Goal: Task Accomplishment & Management: Manage account settings

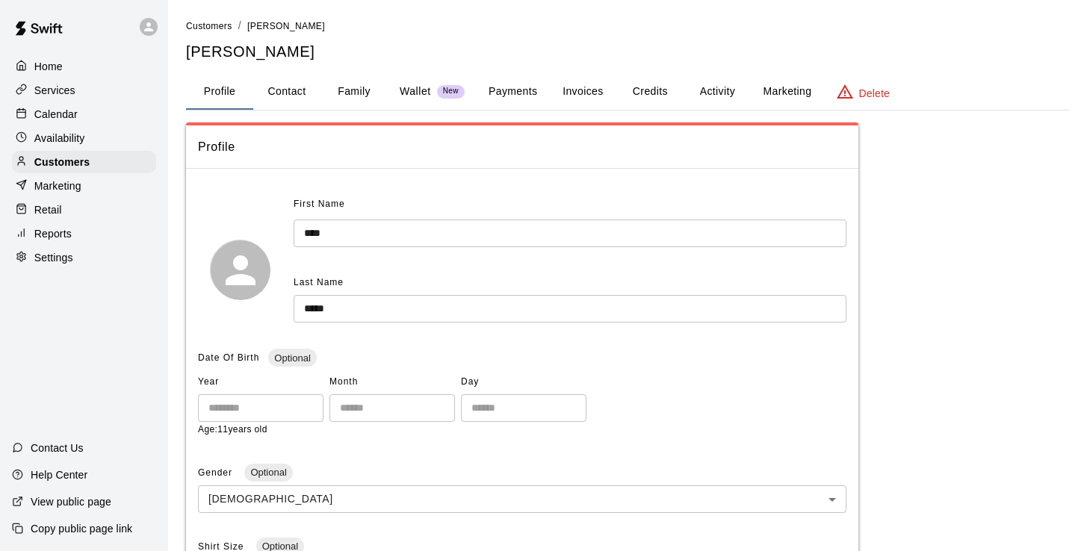
click at [51, 116] on p "Calendar" at bounding box center [55, 114] width 43 height 15
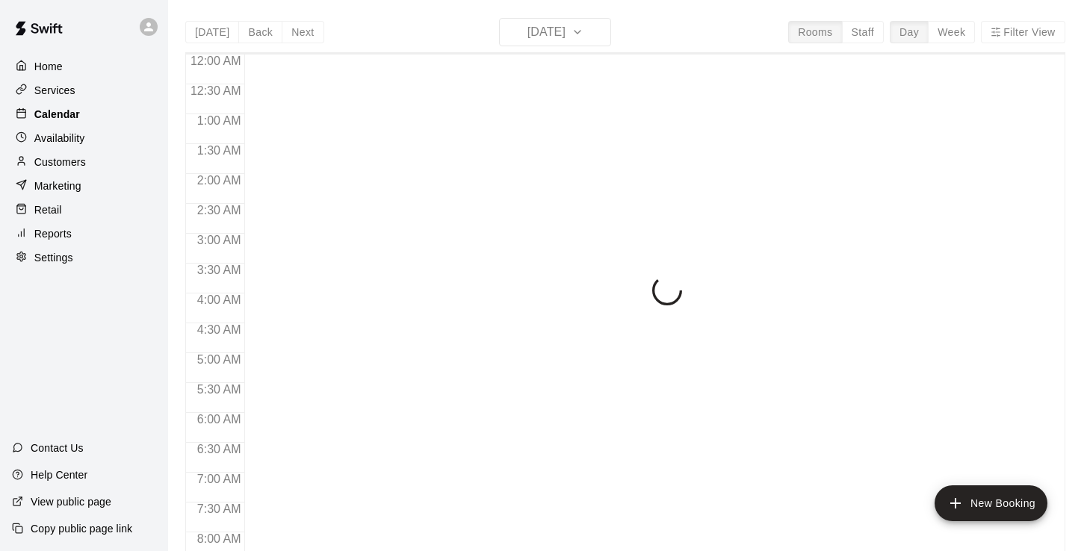
scroll to position [872, 0]
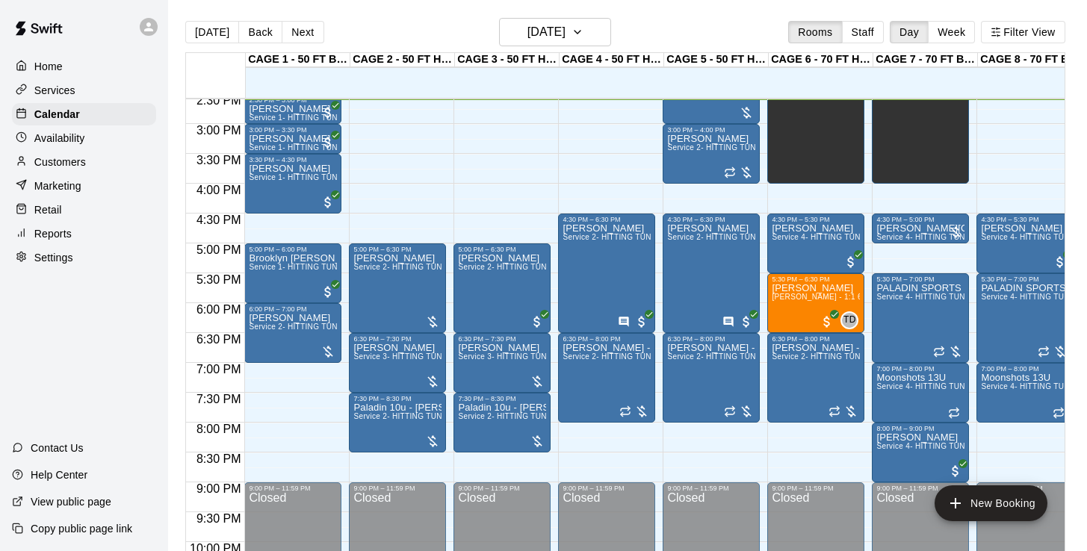
click at [66, 90] on p "Services" at bounding box center [54, 90] width 41 height 15
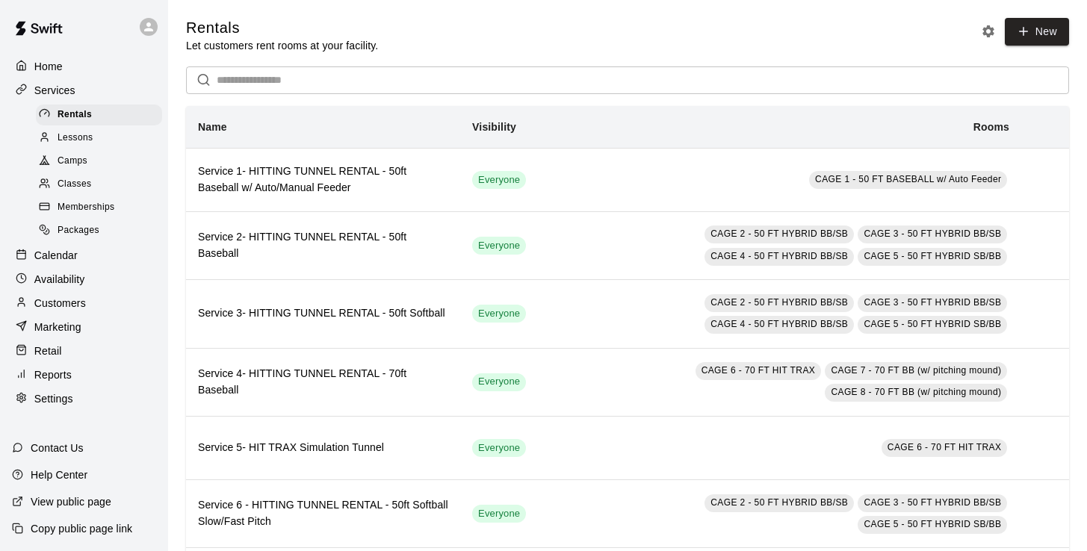
click at [92, 180] on div "Classes" at bounding box center [99, 184] width 126 height 21
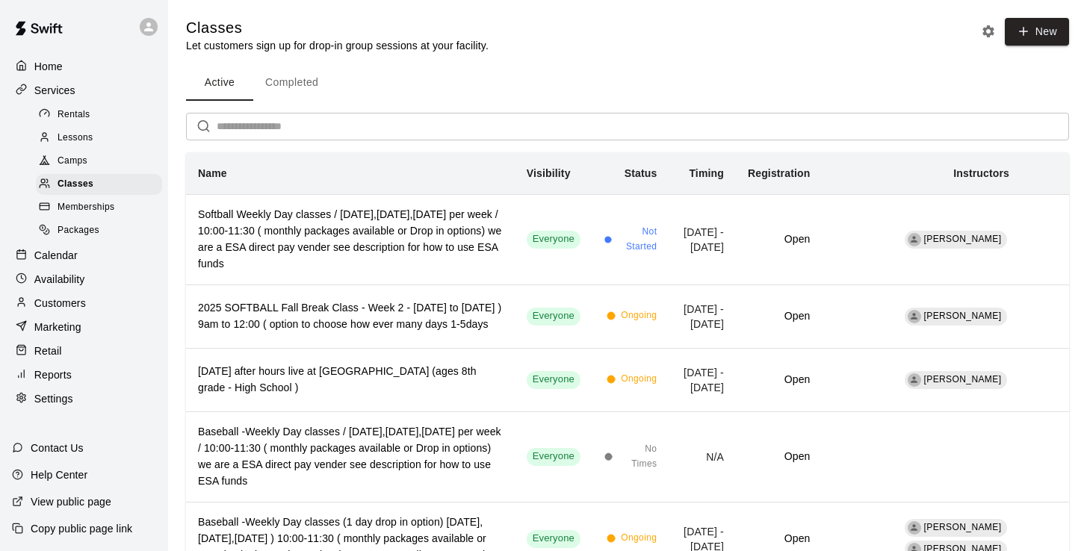
scroll to position [90, 0]
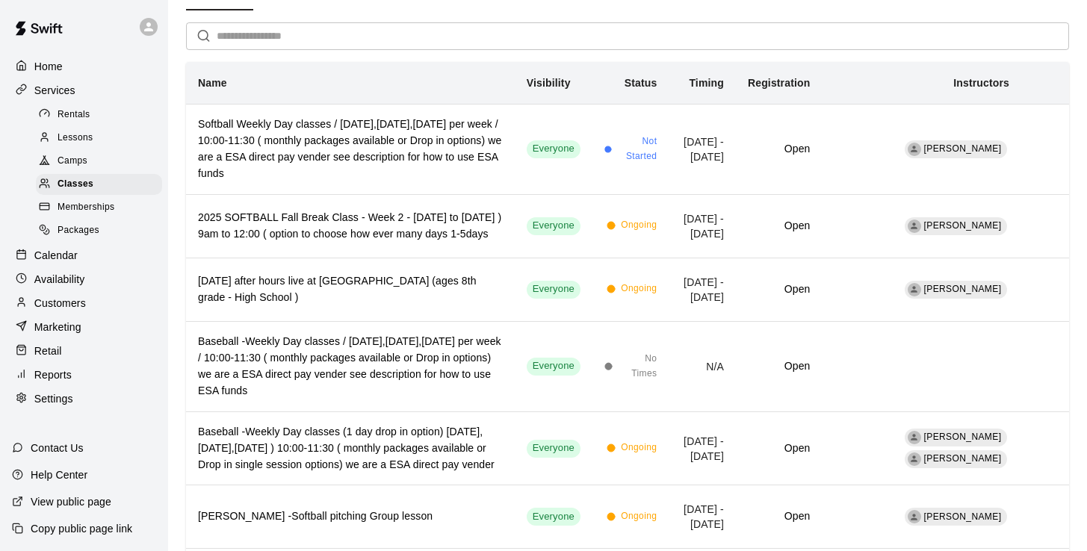
click at [56, 367] on p "Reports" at bounding box center [52, 374] width 37 height 15
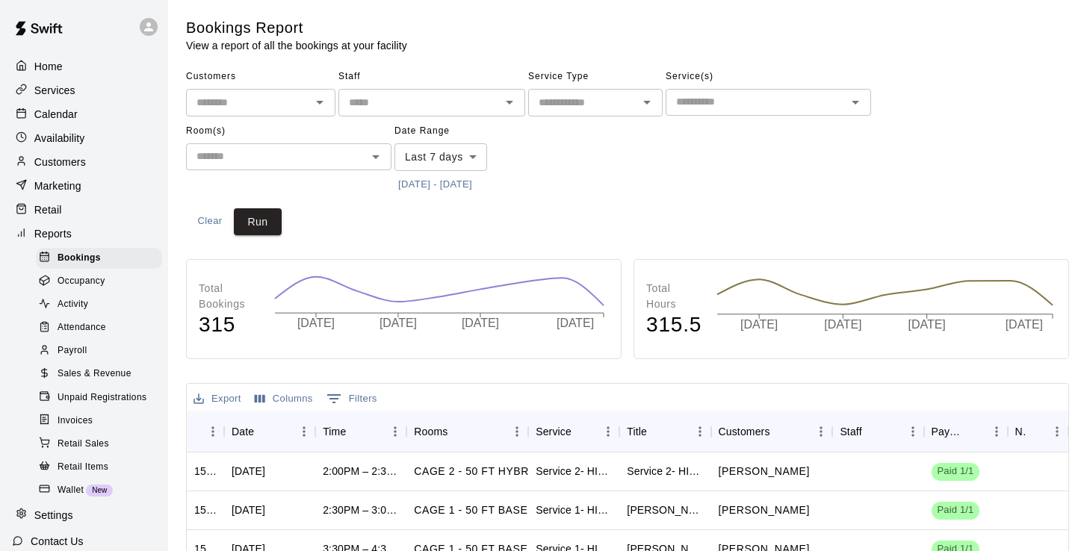
click at [114, 370] on span "Sales & Revenue" at bounding box center [95, 374] width 74 height 15
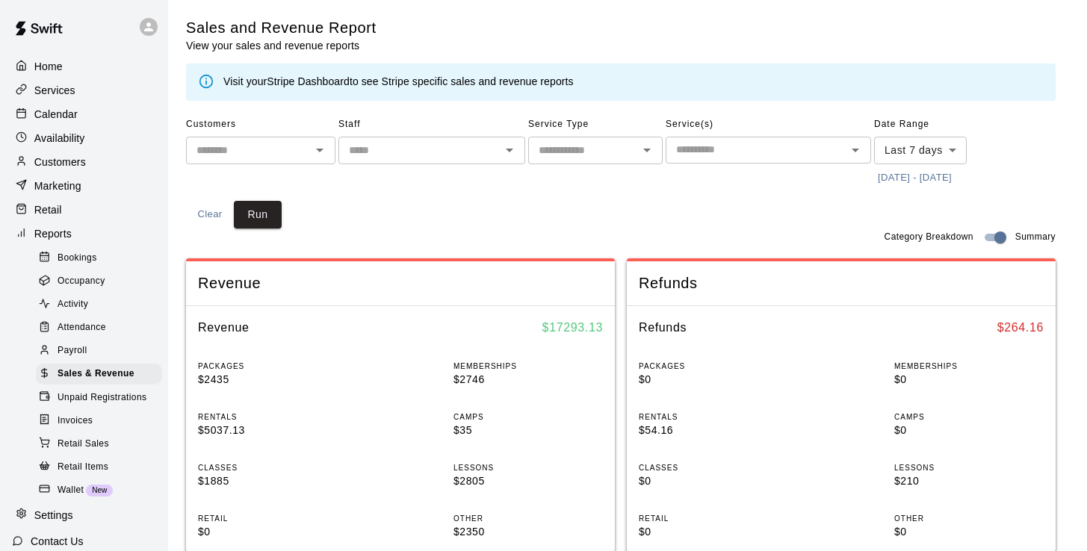
click at [901, 150] on body "Home Services Calendar Availability Customers Marketing Retail Reports Bookings…" at bounding box center [543, 558] width 1087 height 1117
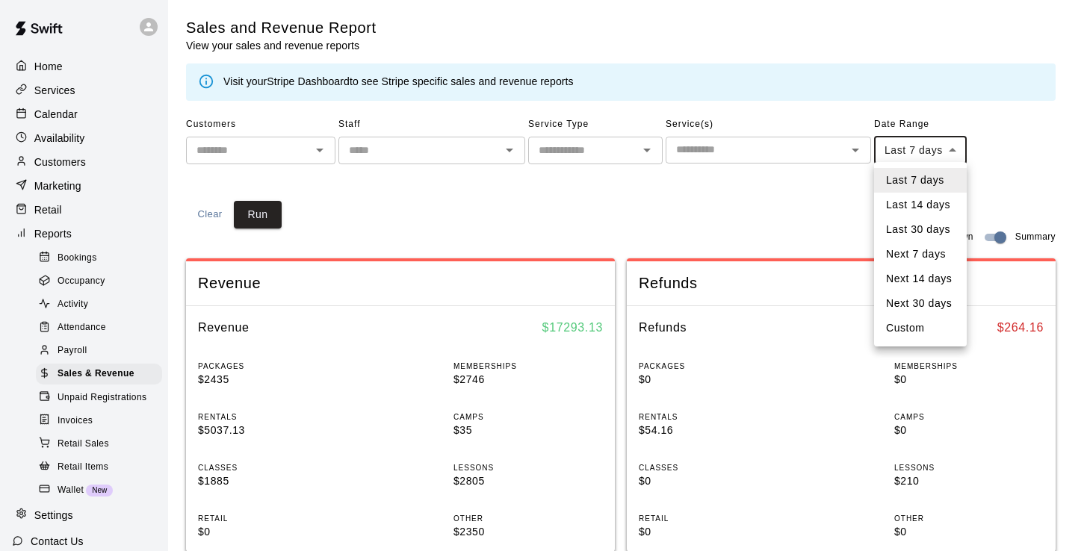
click at [917, 333] on li "Custom" at bounding box center [920, 328] width 93 height 25
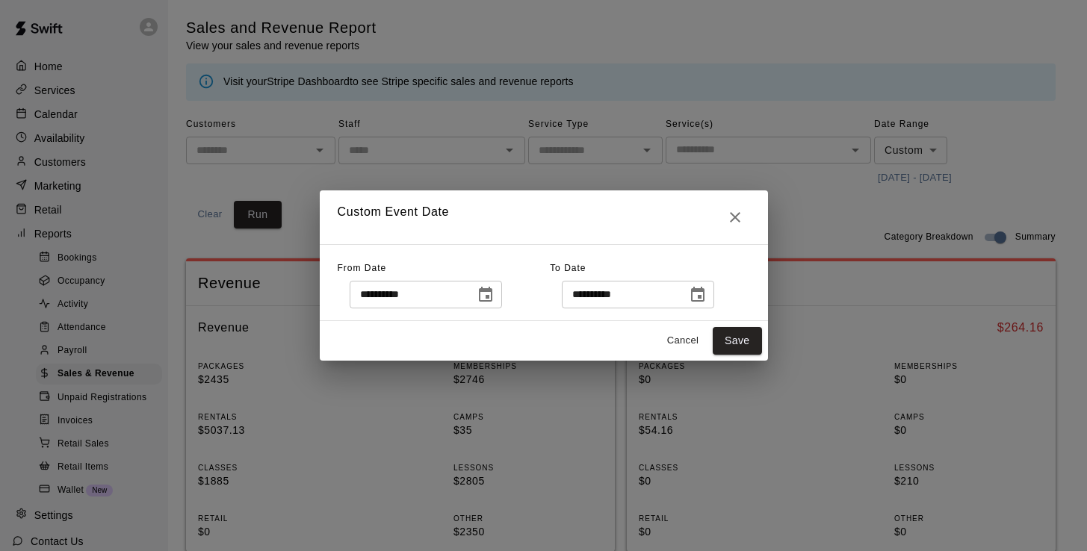
type input "******"
click at [494, 293] on icon "Choose date, selected date is Oct 2, 2025" at bounding box center [485, 295] width 18 height 18
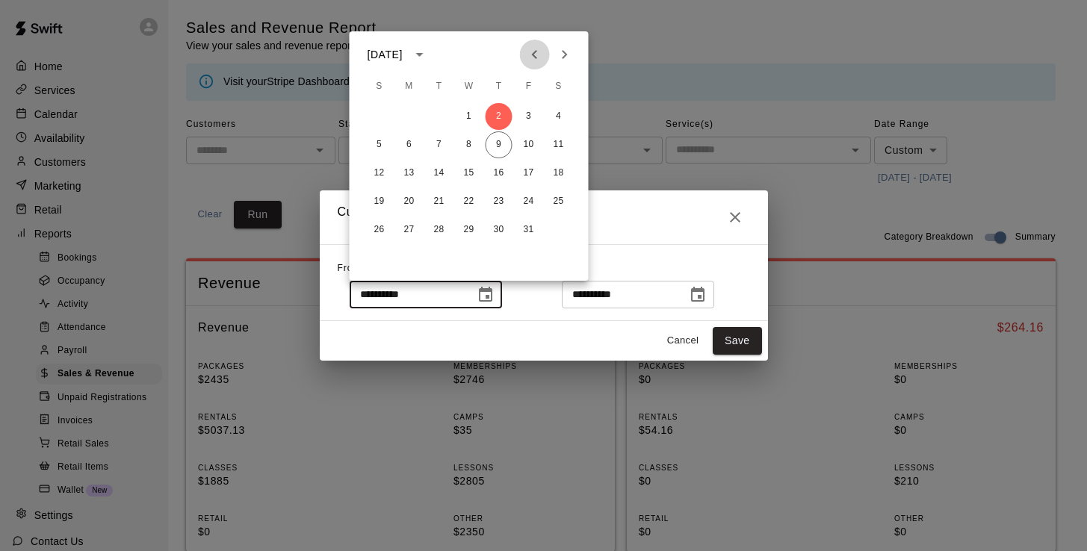
click at [533, 63] on button "Previous month" at bounding box center [535, 55] width 30 height 30
click at [532, 110] on button "1" at bounding box center [528, 116] width 27 height 27
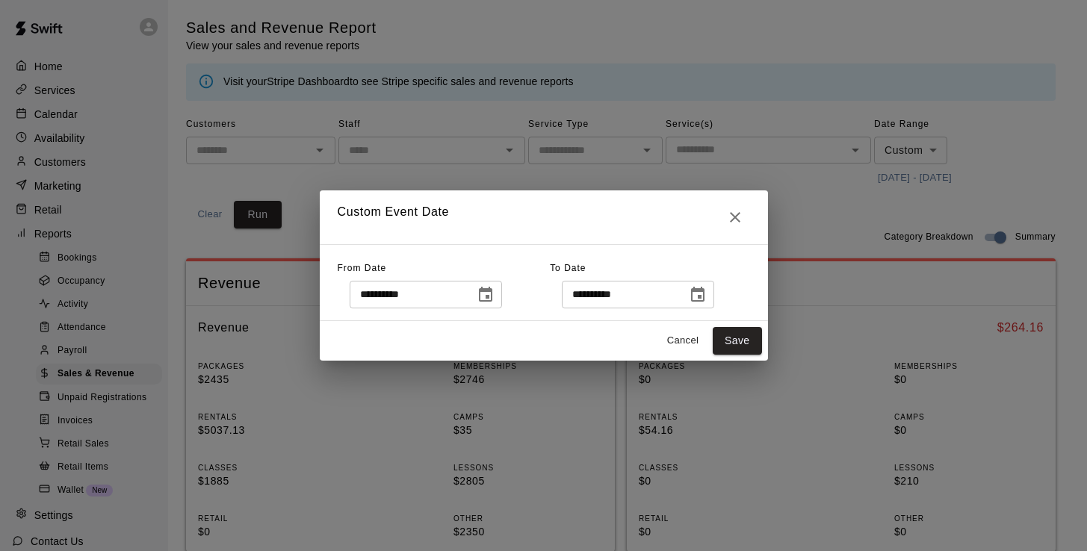
type input "**********"
click at [707, 293] on icon "Choose date, selected date is Oct 9, 2025" at bounding box center [698, 295] width 18 height 18
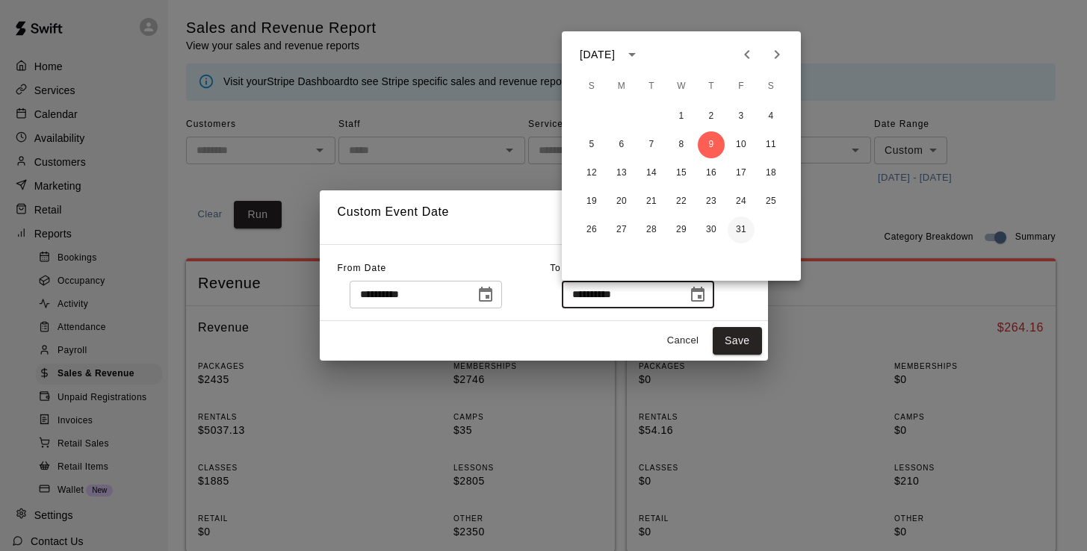
click at [740, 220] on button "31" at bounding box center [740, 230] width 27 height 27
type input "**********"
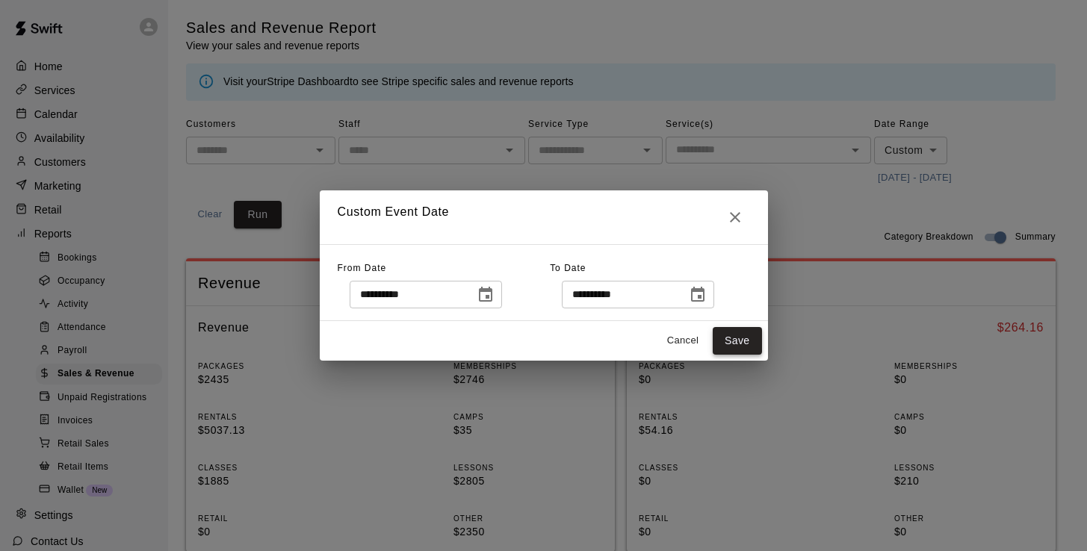
click at [742, 342] on button "Save" at bounding box center [737, 341] width 49 height 28
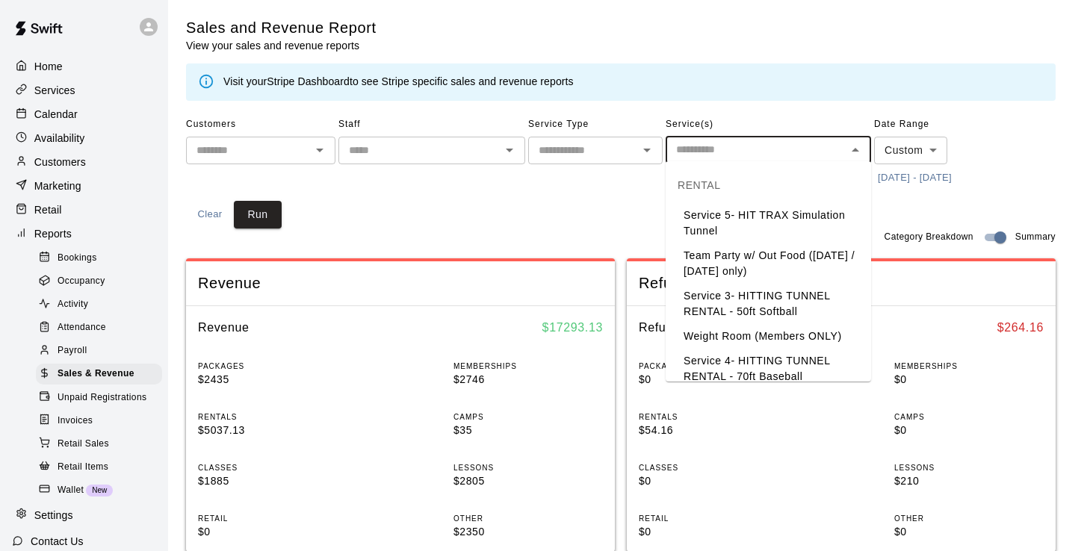
click at [712, 153] on input "text" at bounding box center [756, 149] width 172 height 19
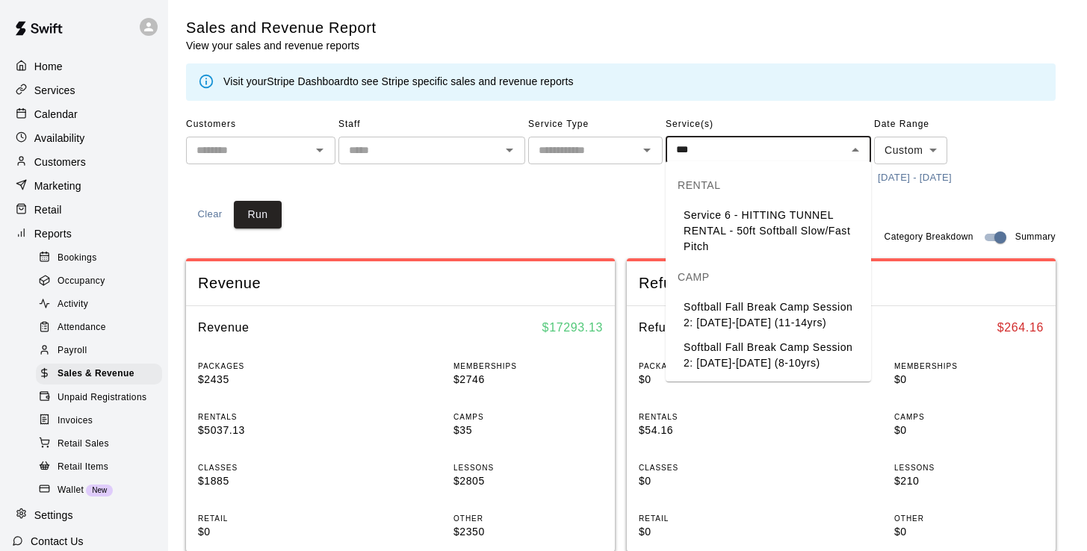
type input "****"
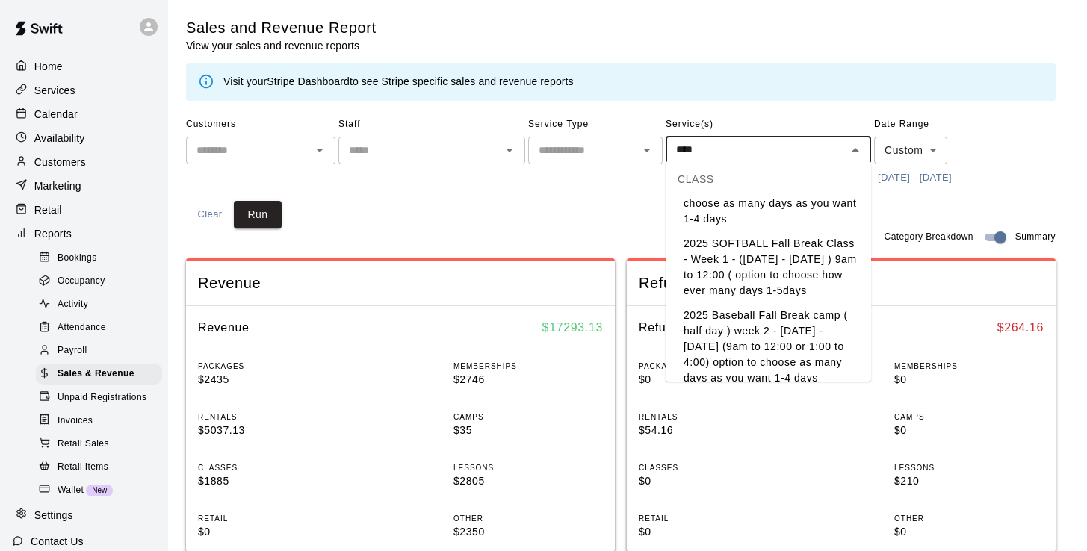
scroll to position [420, 0]
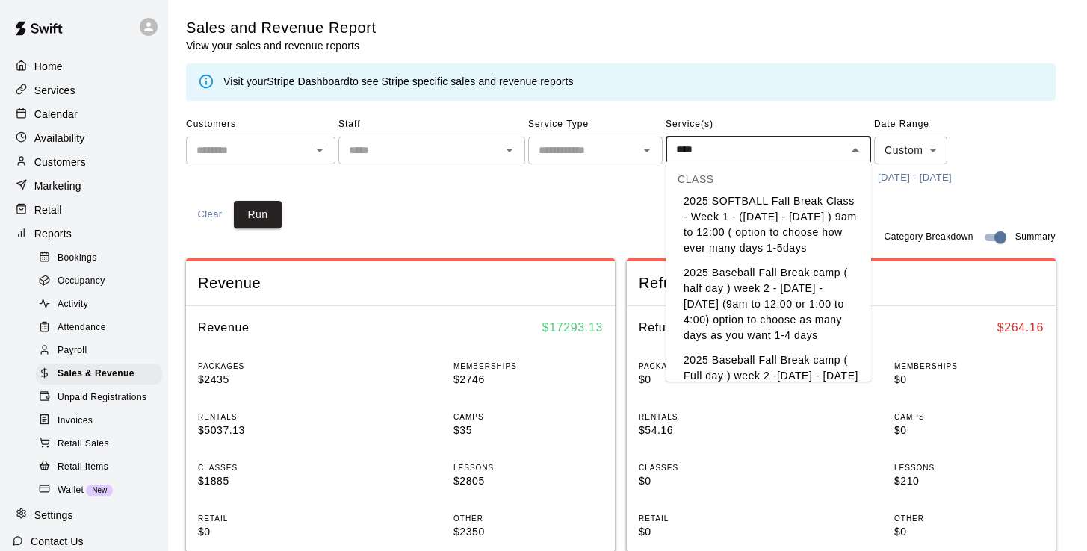
click at [797, 299] on li "2025 Baseball Fall Break camp ( half day ) week 2 - October 6th - Oct. 9th (9am…" at bounding box center [767, 304] width 205 height 87
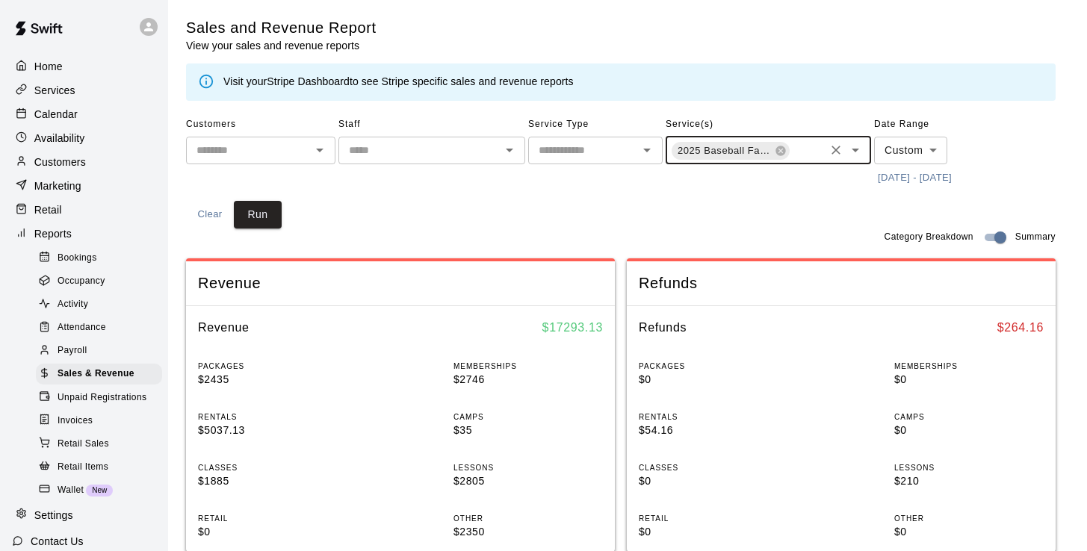
click at [801, 150] on input "text" at bounding box center [806, 152] width 31 height 19
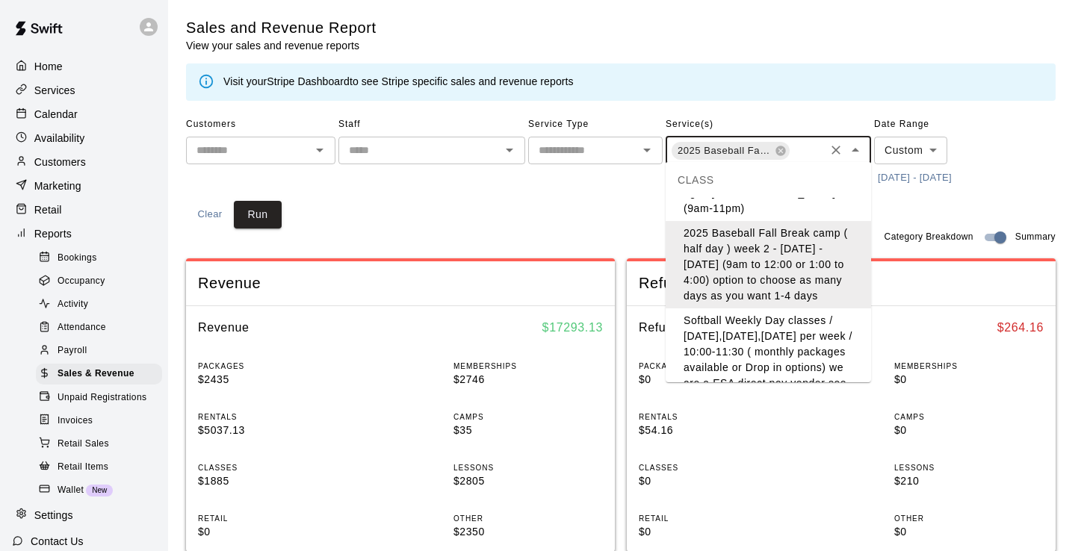
scroll to position [5796, 0]
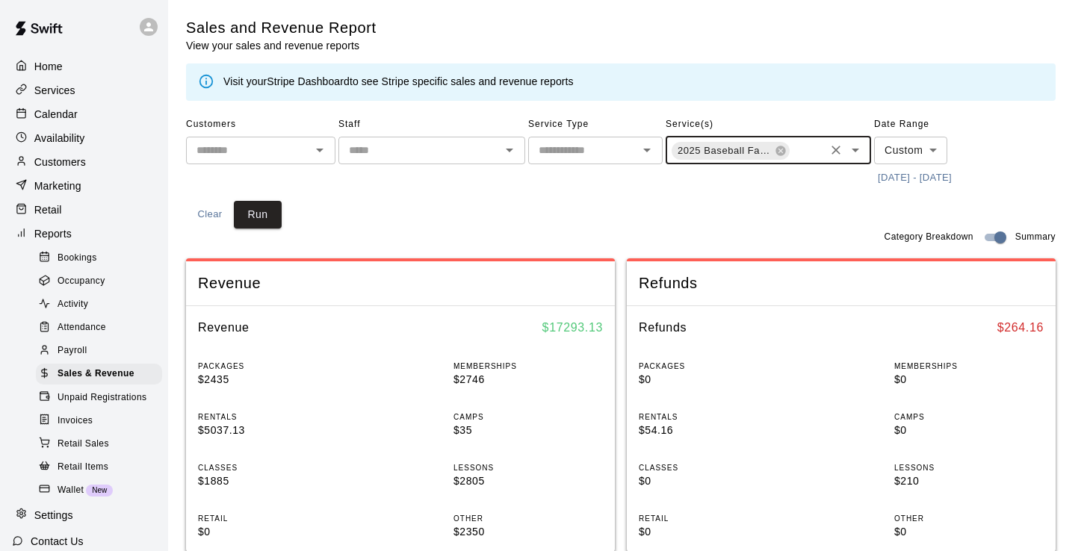
scroll to position [0, 119]
click at [257, 214] on button "Run" at bounding box center [258, 215] width 48 height 28
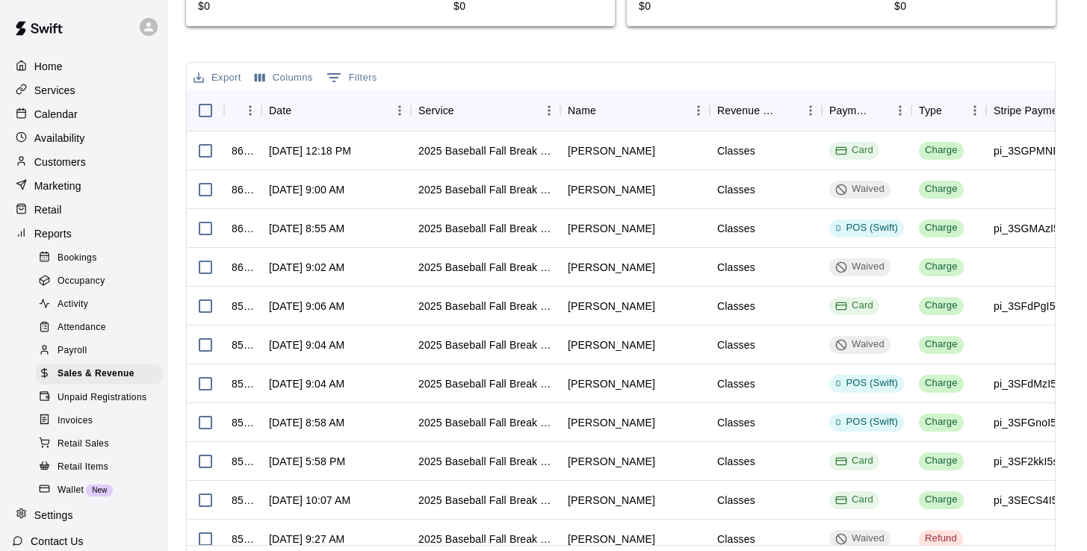
scroll to position [0, 0]
click at [73, 115] on p "Calendar" at bounding box center [55, 114] width 43 height 15
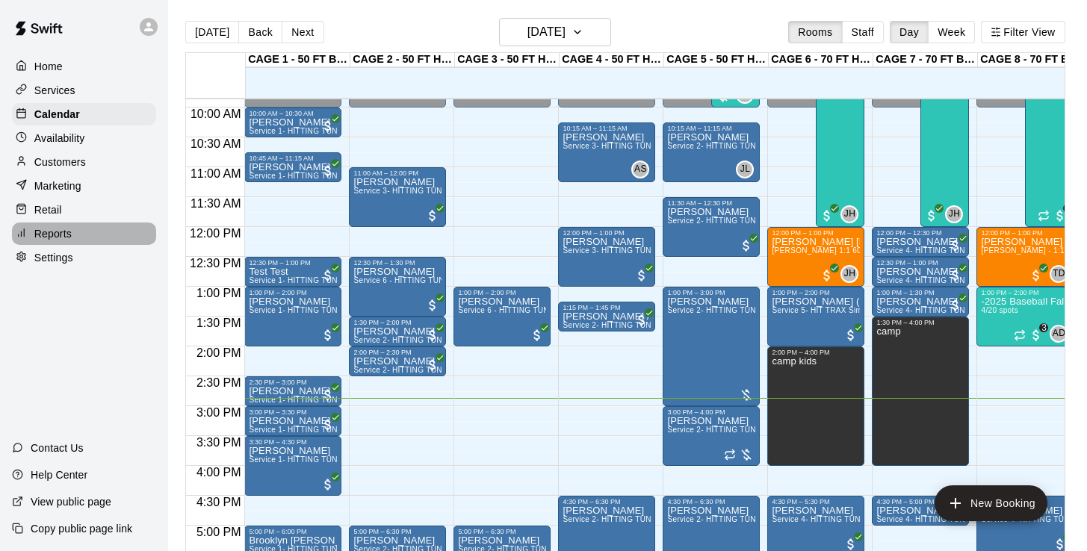
click at [47, 234] on p "Reports" at bounding box center [52, 233] width 37 height 15
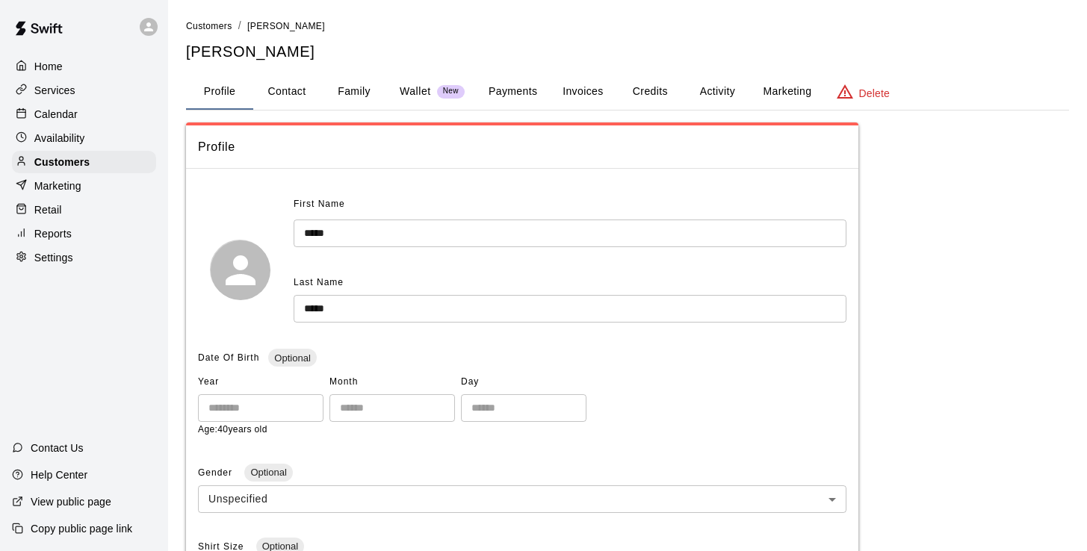
click at [63, 112] on p "Calendar" at bounding box center [55, 114] width 43 height 15
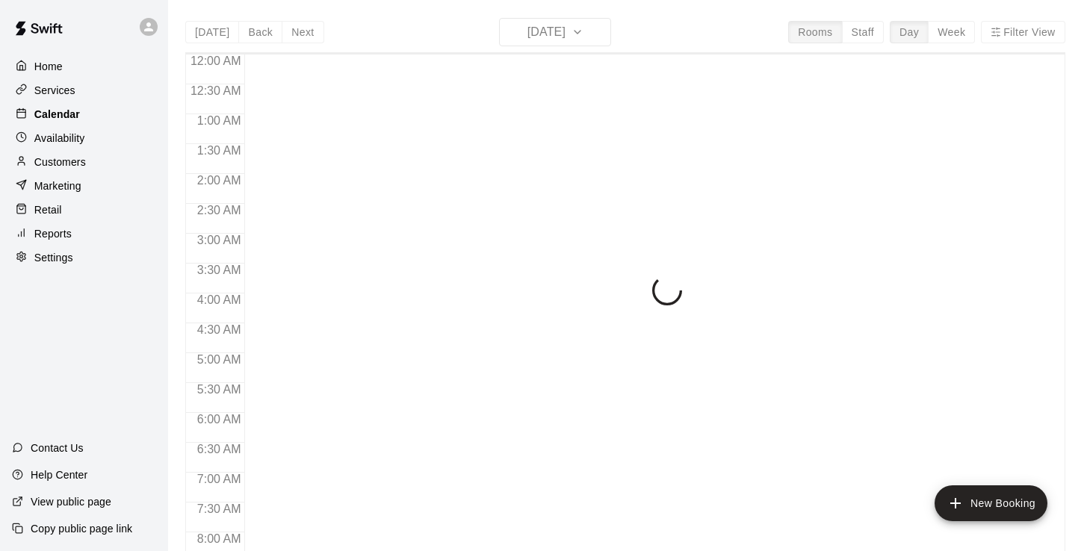
scroll to position [890, 0]
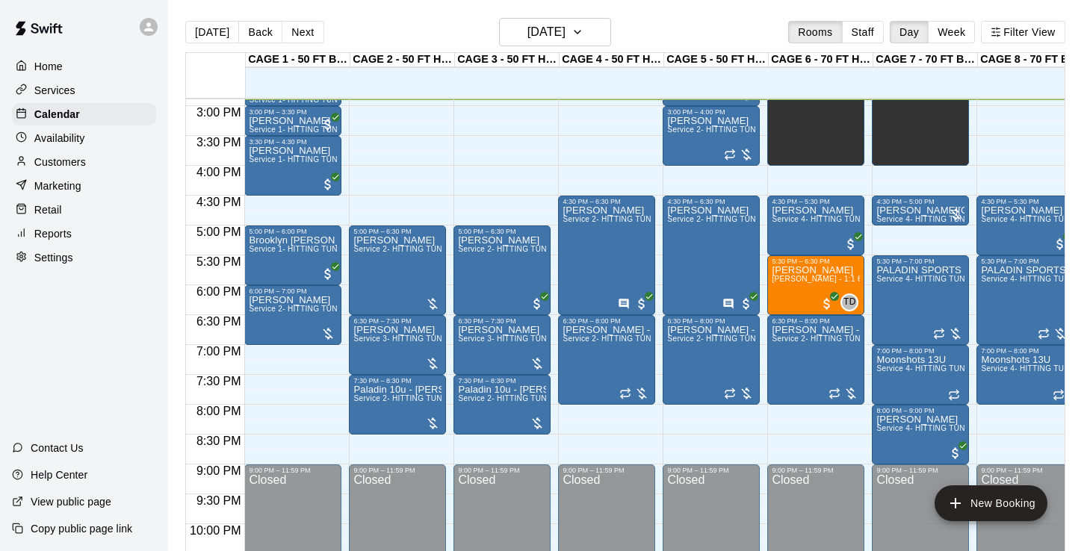
click at [75, 160] on p "Customers" at bounding box center [60, 162] width 52 height 15
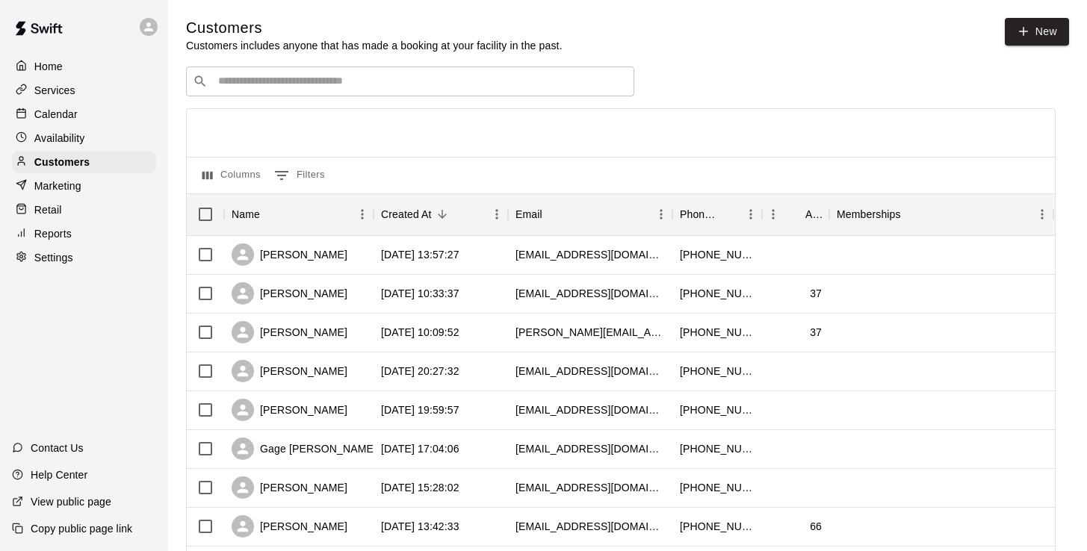
click at [280, 81] on input "Search customers by name or email" at bounding box center [421, 81] width 414 height 15
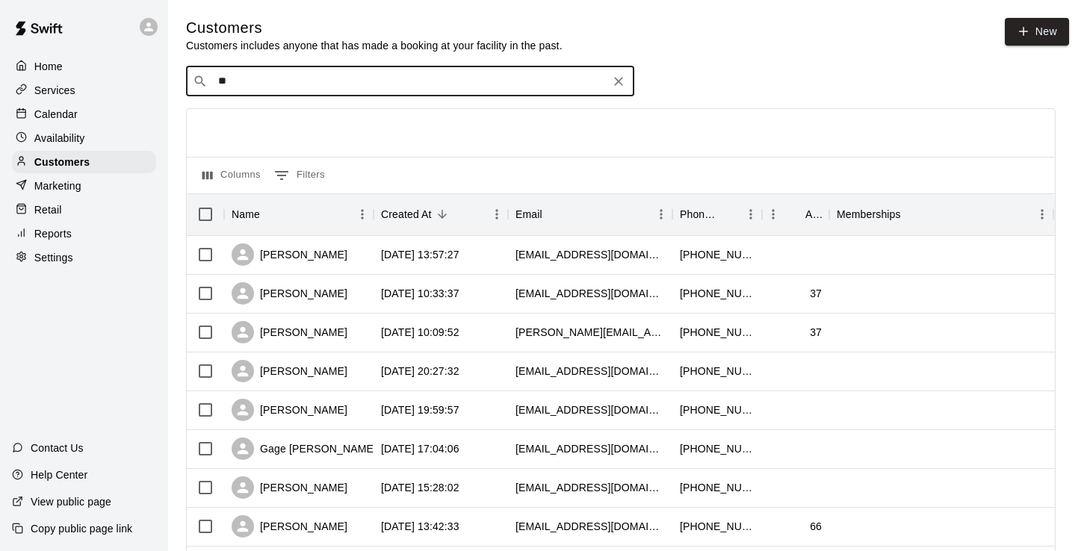
type input "*"
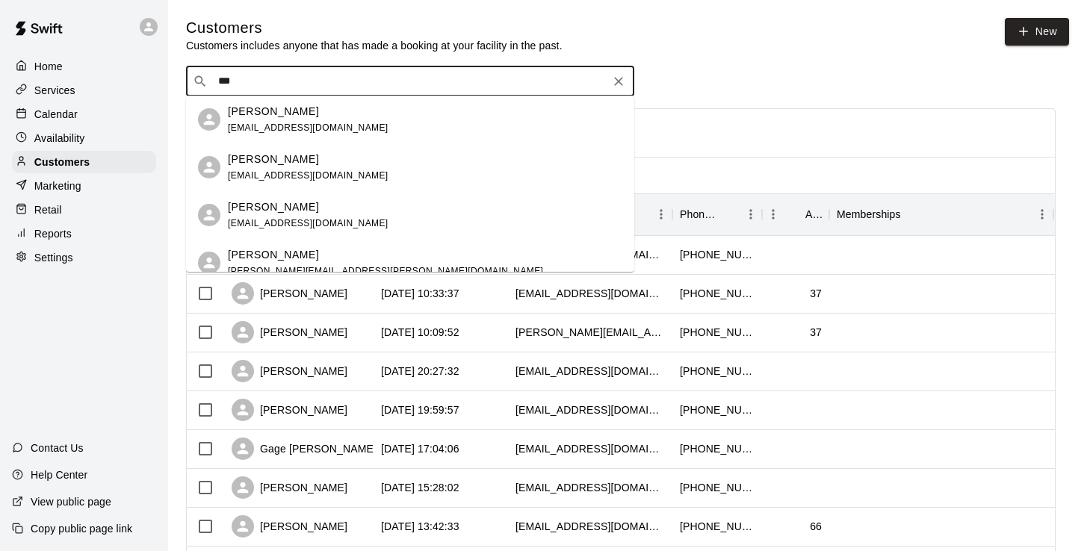
type input "****"
click at [303, 114] on p "Spencer Williams" at bounding box center [273, 112] width 91 height 16
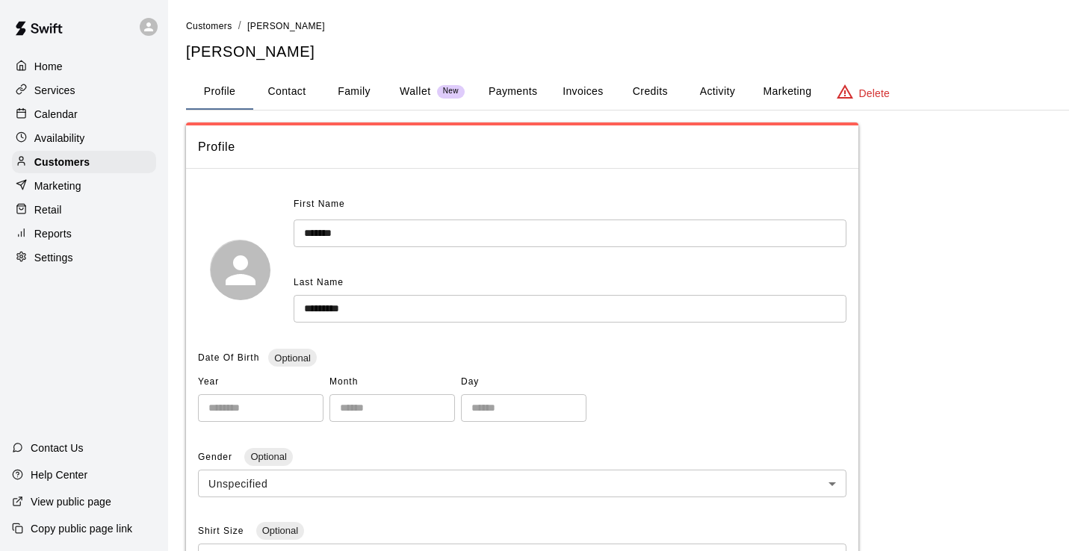
click at [581, 87] on button "Invoices" at bounding box center [582, 92] width 67 height 36
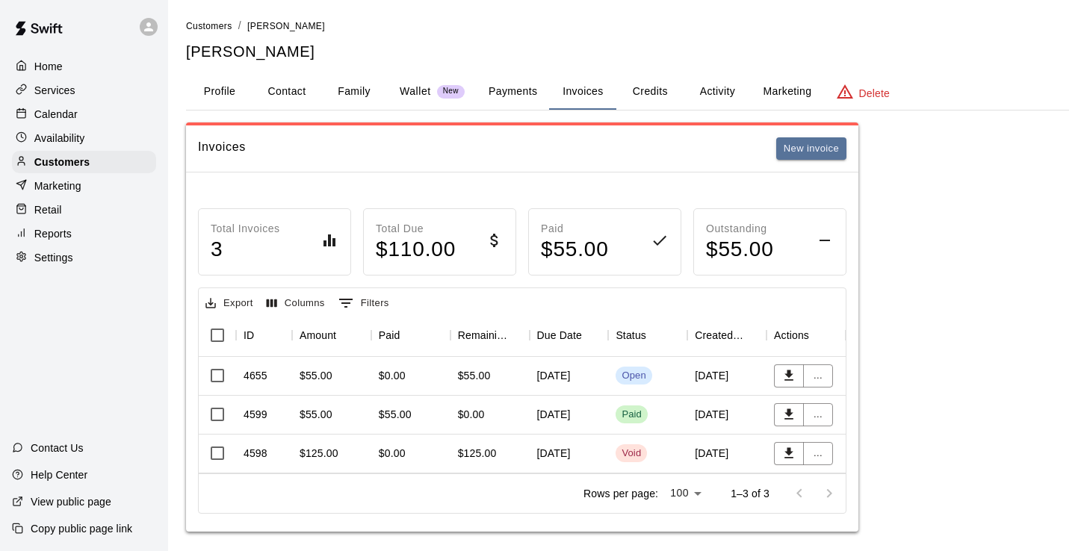
click at [574, 377] on div "October 10, 2025" at bounding box center [569, 376] width 79 height 39
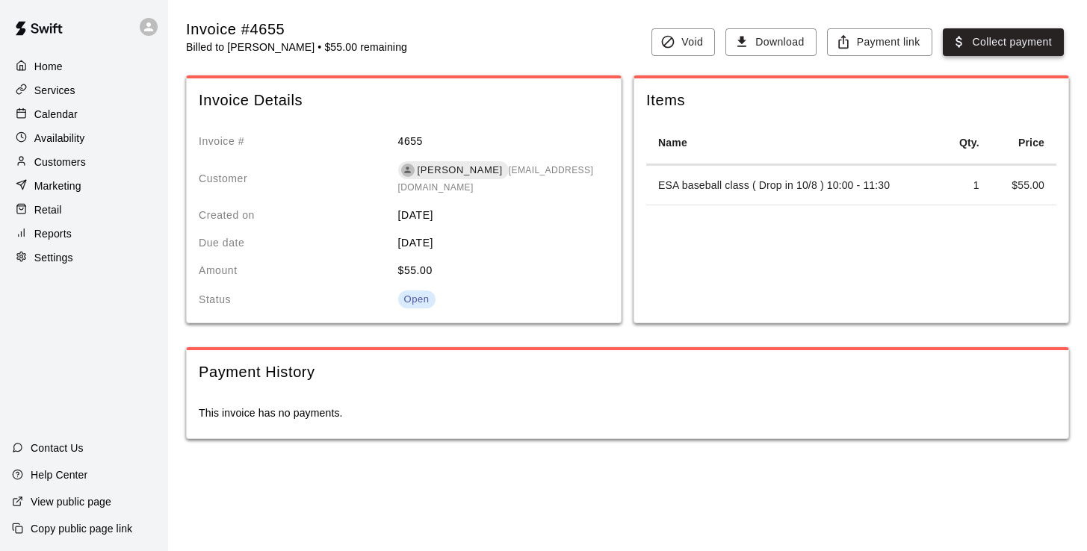
click at [993, 47] on button "Collect payment" at bounding box center [1003, 42] width 121 height 28
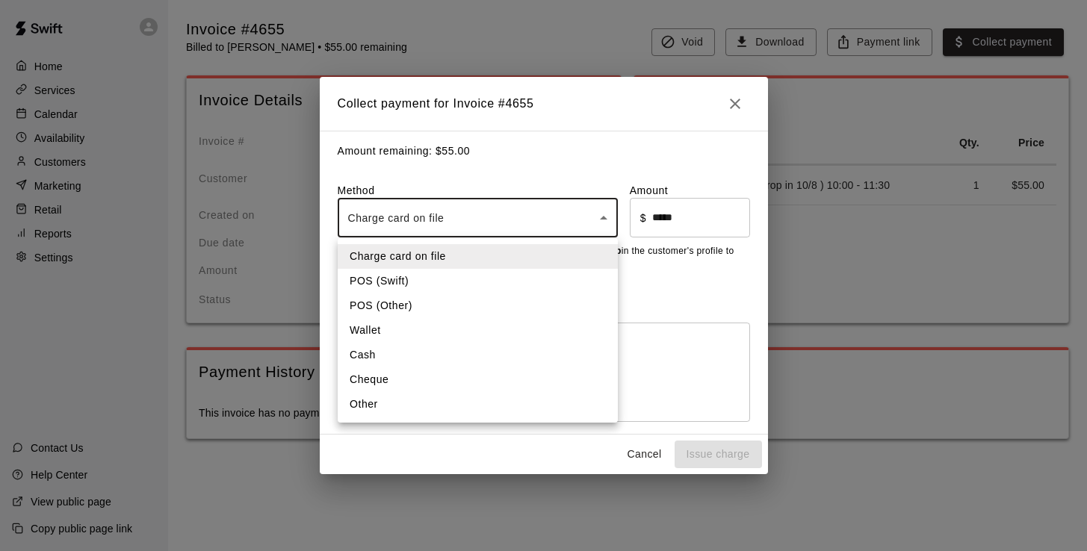
click at [475, 211] on body "Home Services Calendar Availability Customers Marketing Retail Reports Settings…" at bounding box center [543, 234] width 1087 height 469
click at [421, 399] on li "Other" at bounding box center [478, 404] width 280 height 25
type input "*****"
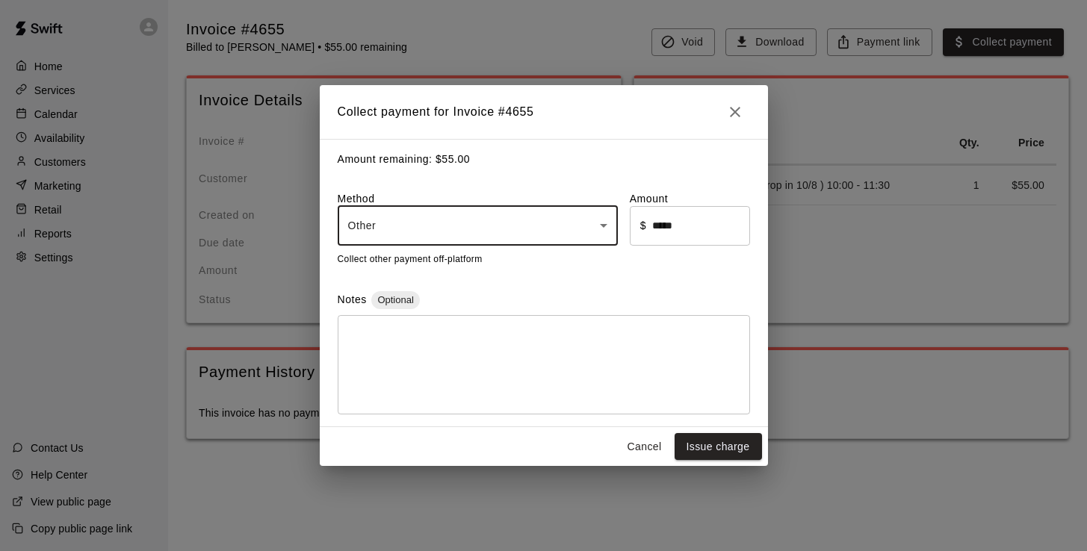
click at [446, 332] on textarea at bounding box center [543, 364] width 391 height 75
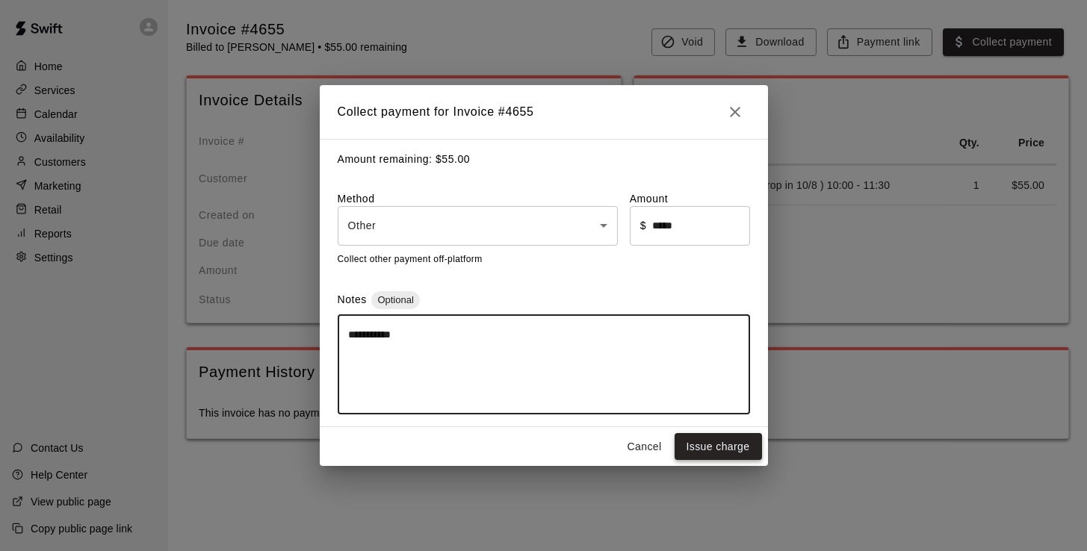
type textarea "**********"
click at [734, 450] on button "Issue charge" at bounding box center [717, 447] width 87 height 28
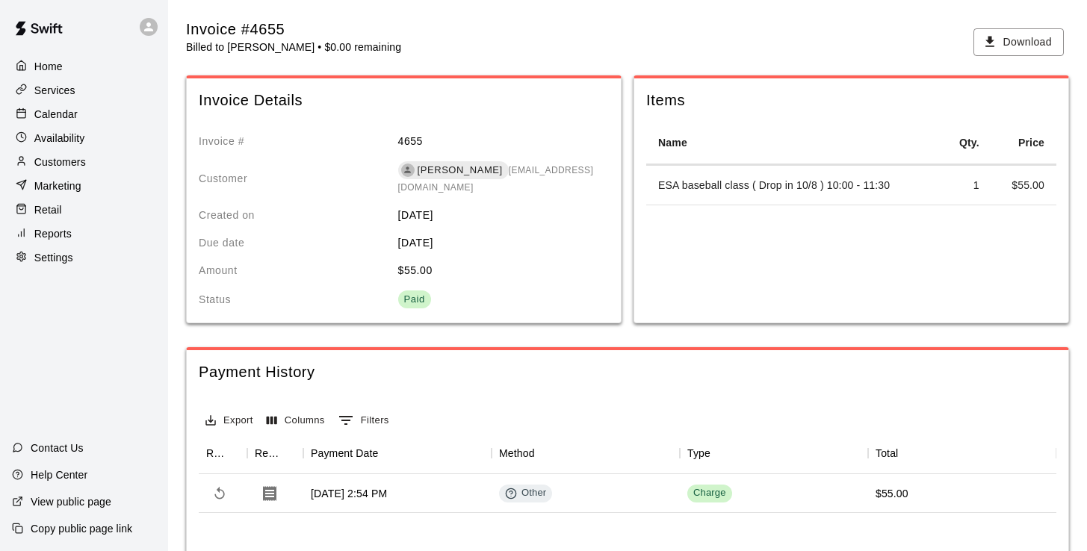
click at [64, 115] on p "Calendar" at bounding box center [55, 114] width 43 height 15
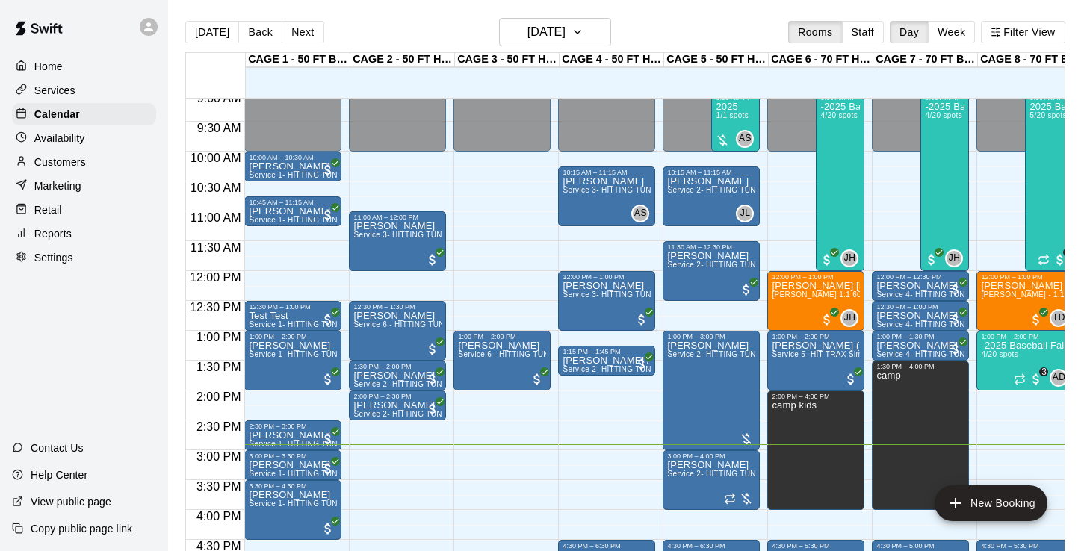
scroll to position [506, 0]
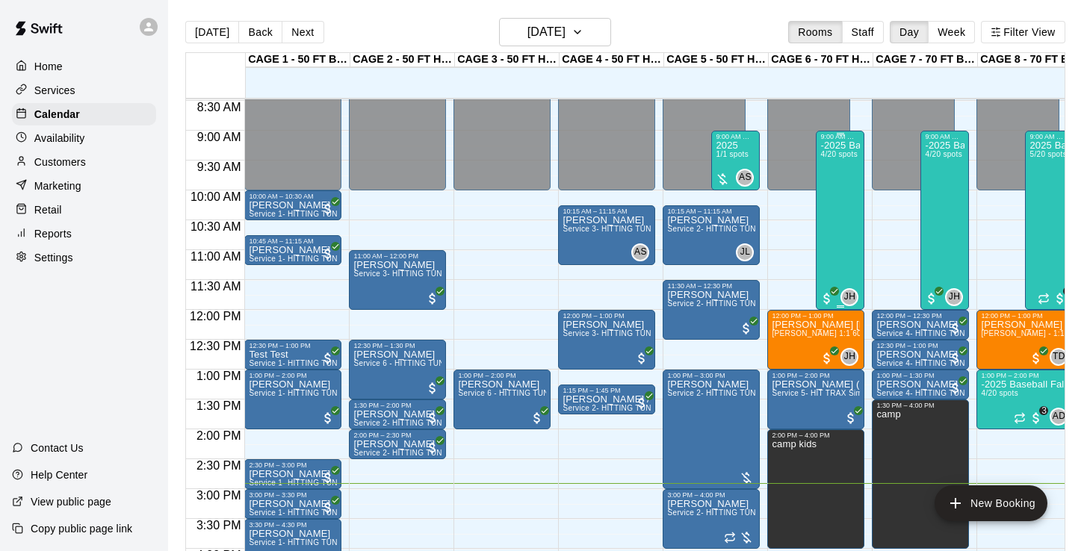
click at [845, 184] on div "-2025 Baseball Fall Break camp ( half day options ) 9am to 12:00 or 1:00 to 4:0…" at bounding box center [840, 415] width 40 height 551
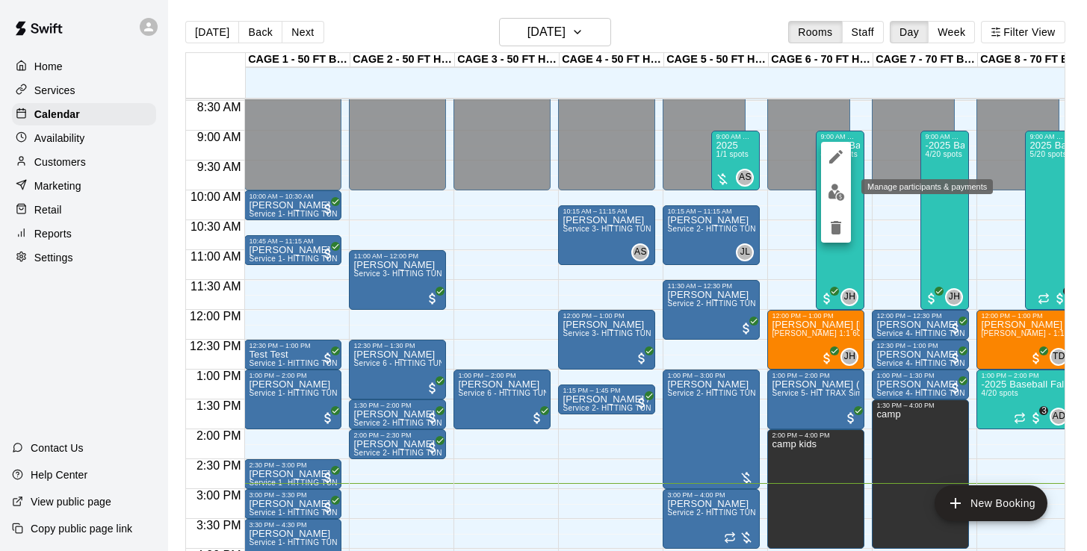
click at [838, 189] on img "edit" at bounding box center [836, 192] width 17 height 17
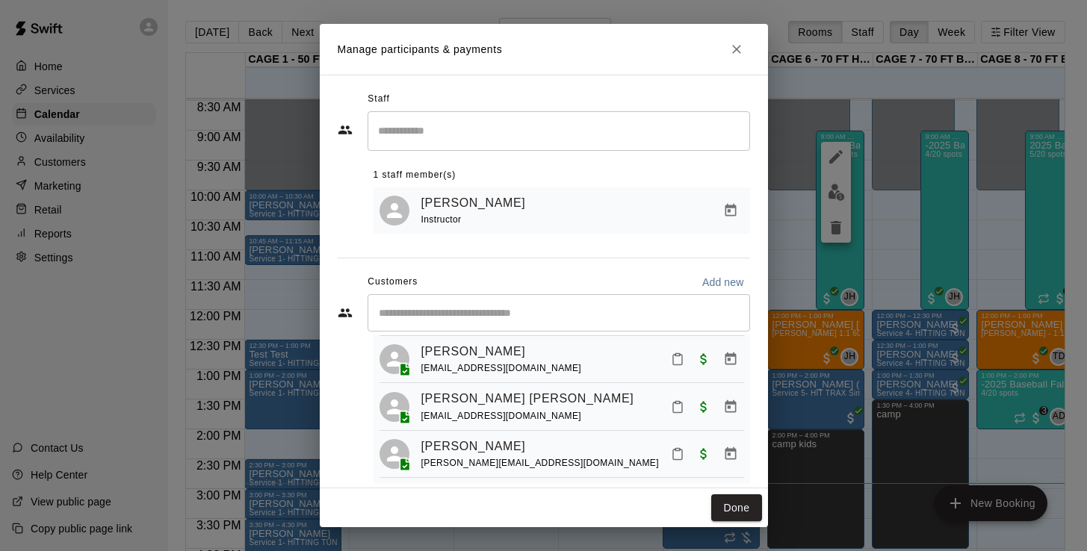
scroll to position [81, 0]
click at [739, 45] on icon "Close" at bounding box center [736, 49] width 15 height 15
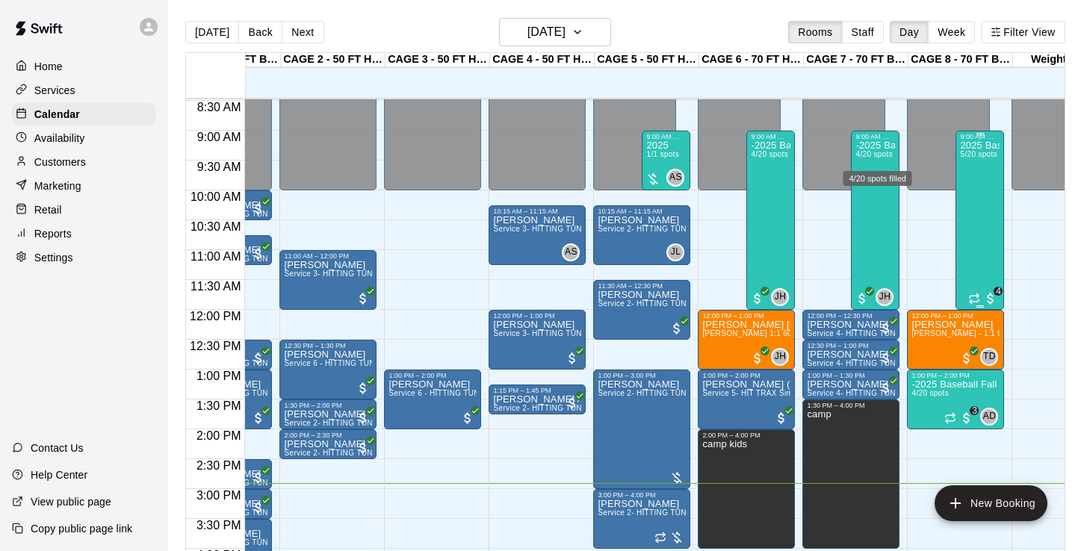
scroll to position [0, 69]
click at [990, 199] on div "2025 Baseball Fall Break camp ( Full day options ) 9am to 4:00 (session 2 Octob…" at bounding box center [980, 415] width 40 height 551
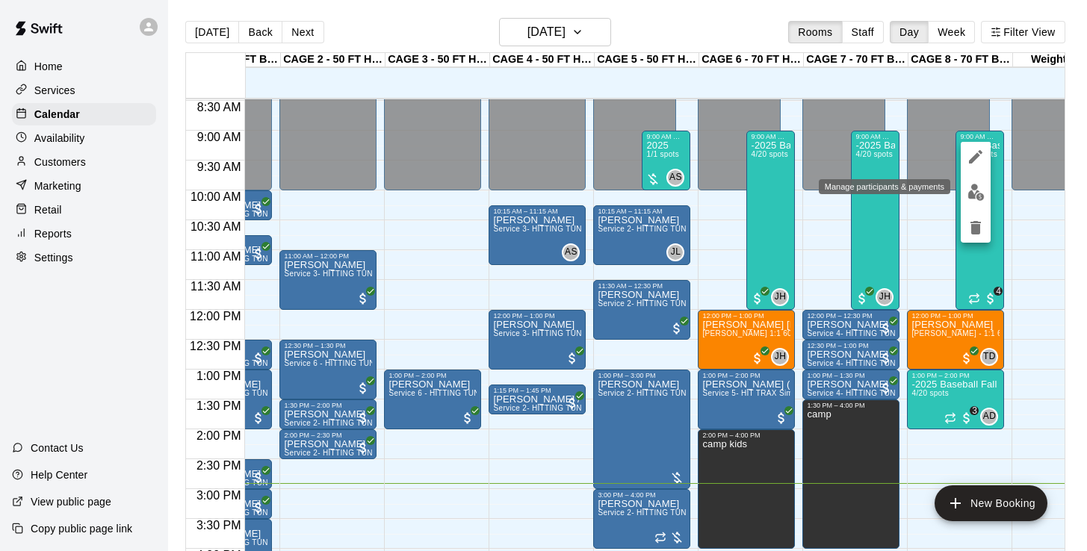
click at [972, 181] on button "edit" at bounding box center [975, 192] width 30 height 29
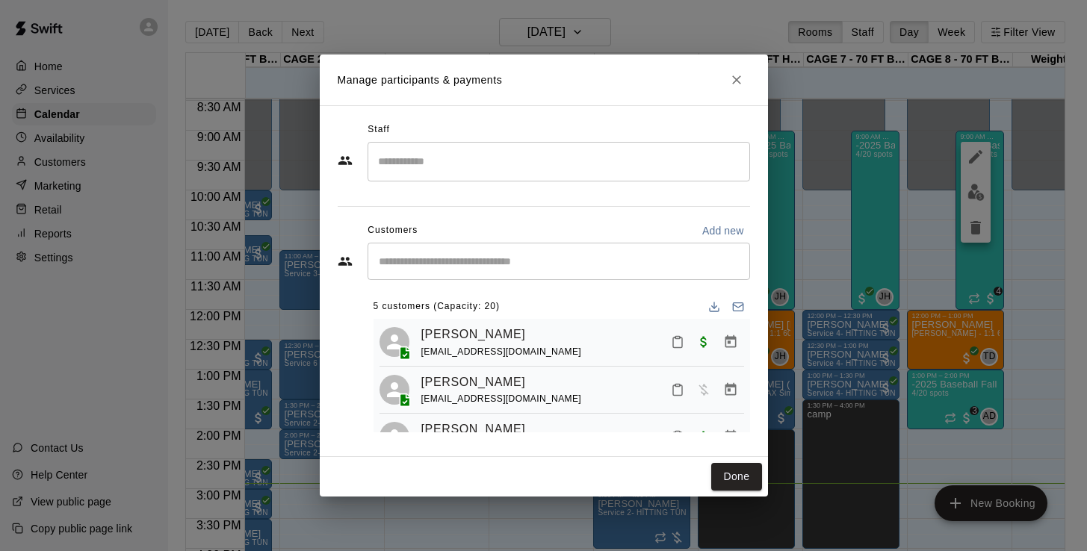
click at [560, 258] on input "Start typing to search customers..." at bounding box center [558, 261] width 369 height 15
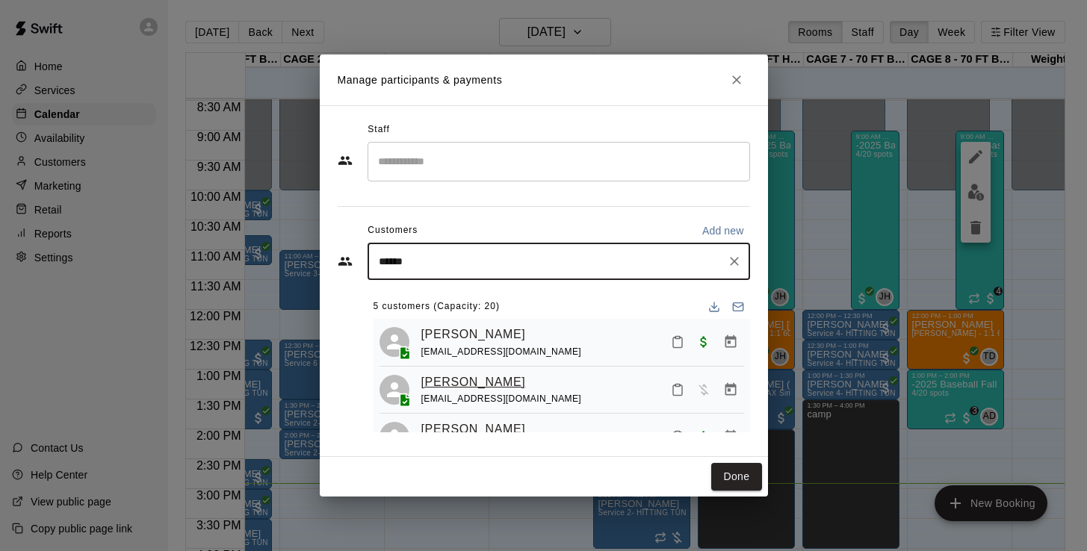
type input "******"
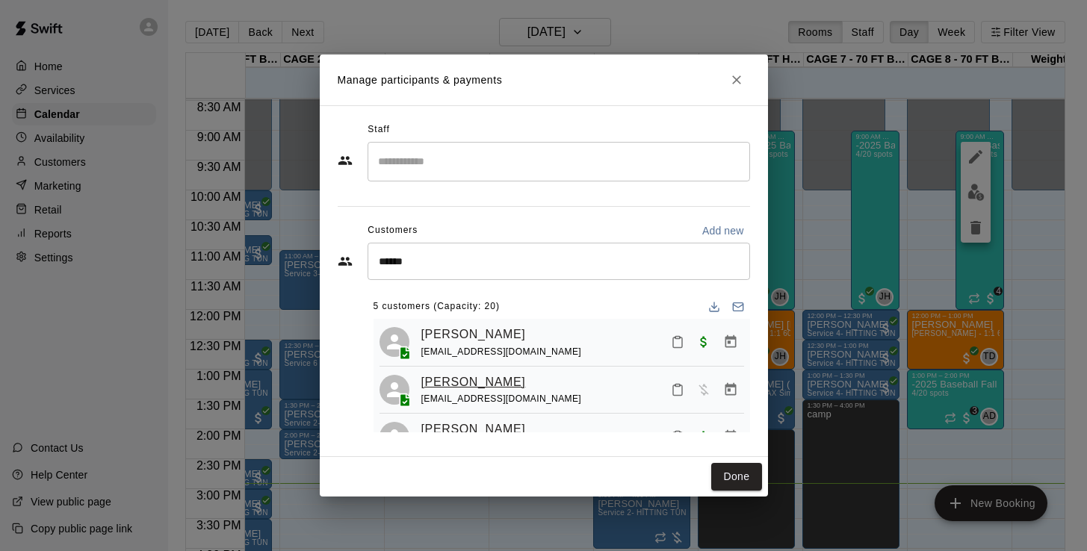
click at [491, 381] on link "Declan Roche" at bounding box center [473, 382] width 105 height 19
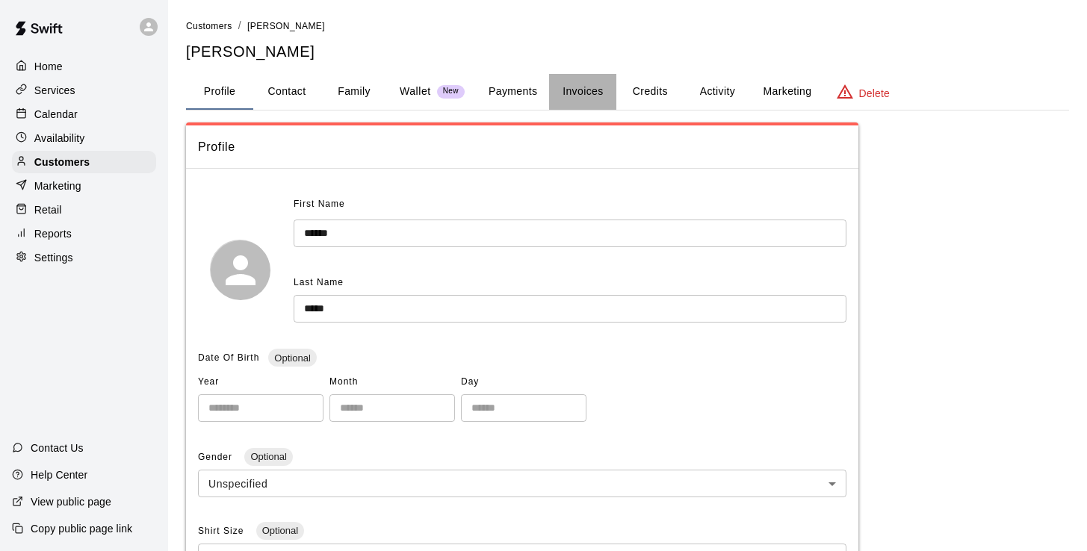
click at [594, 84] on button "Invoices" at bounding box center [582, 92] width 67 height 36
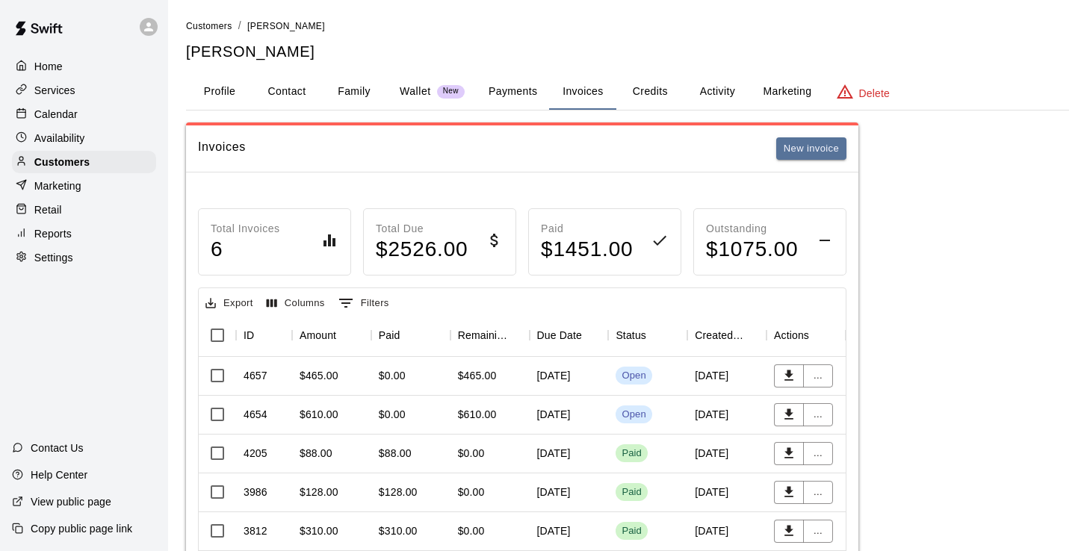
click at [484, 411] on div "$610.00" at bounding box center [477, 414] width 39 height 15
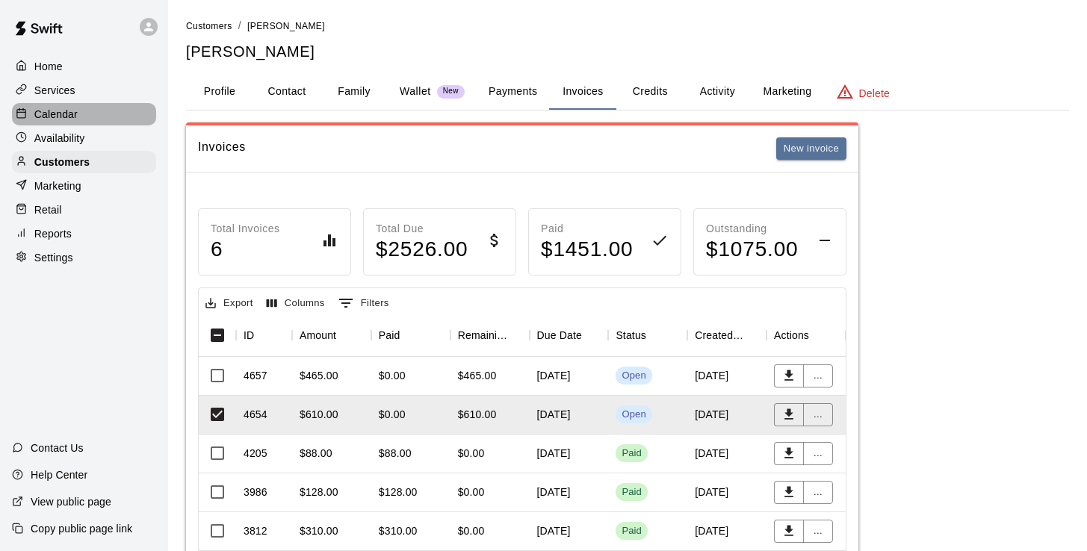
click at [72, 110] on p "Calendar" at bounding box center [55, 114] width 43 height 15
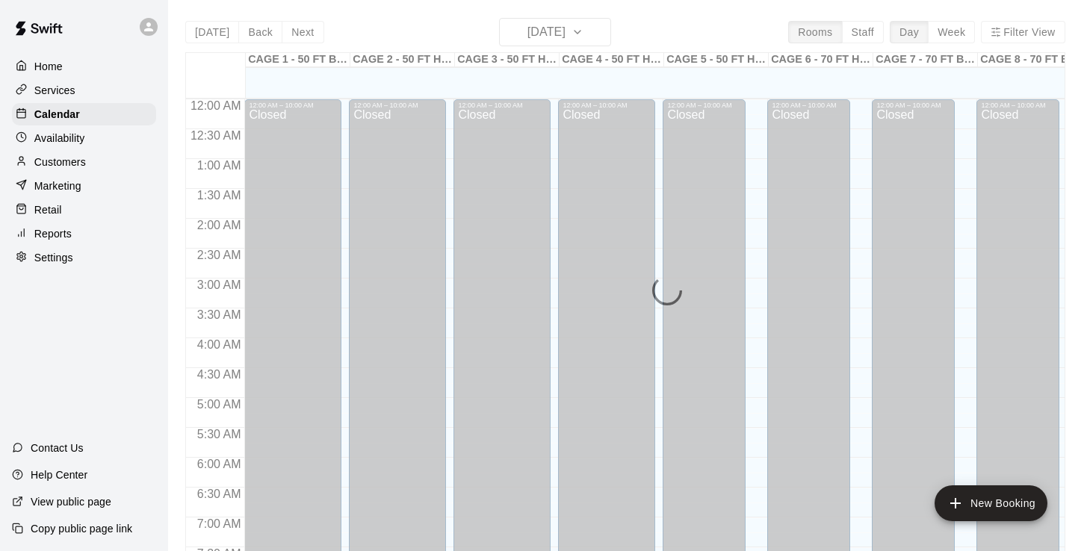
scroll to position [897, 0]
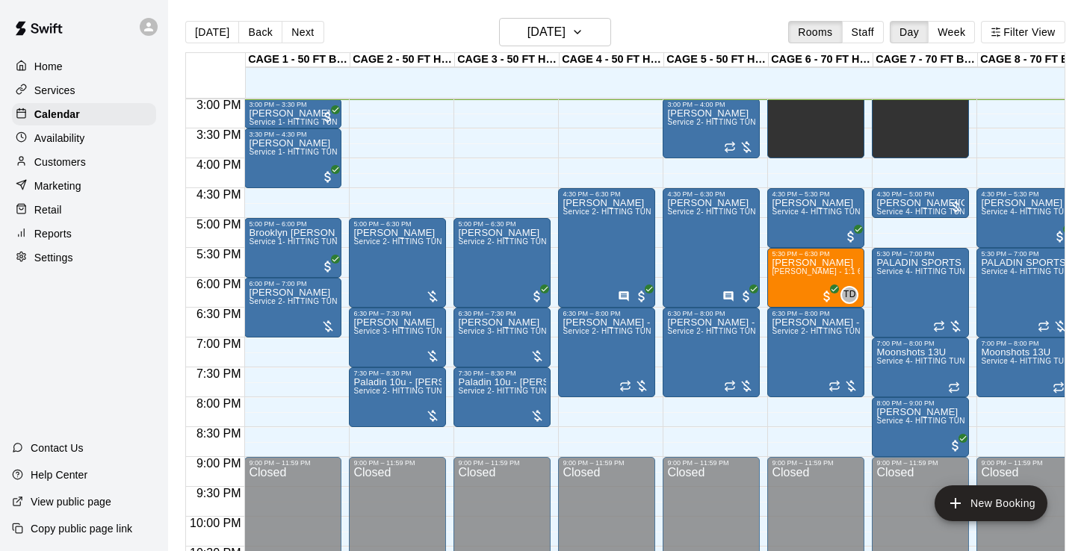
click at [79, 162] on p "Customers" at bounding box center [60, 162] width 52 height 15
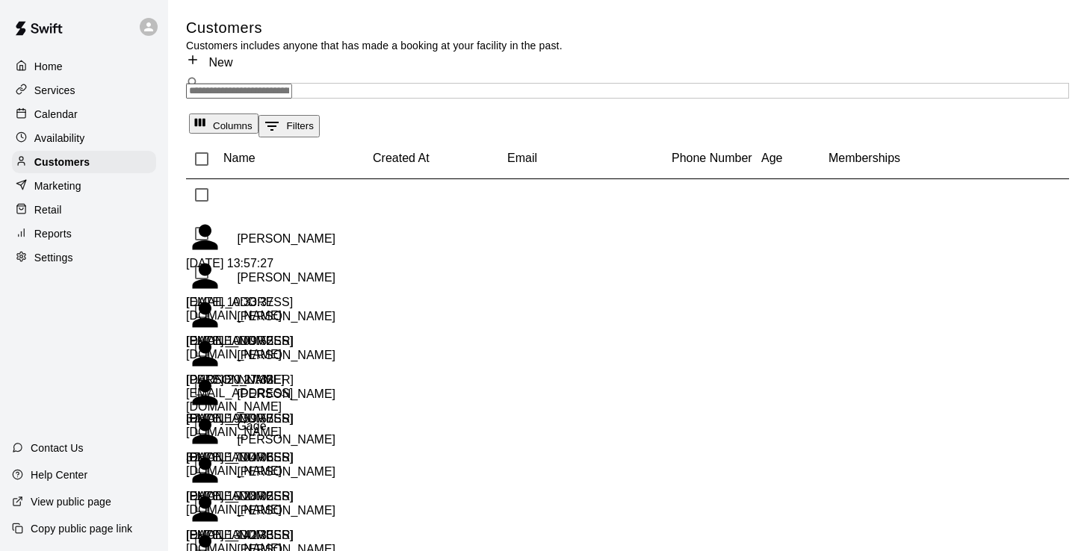
click at [292, 84] on input "Search customers by name or email" at bounding box center [239, 91] width 106 height 15
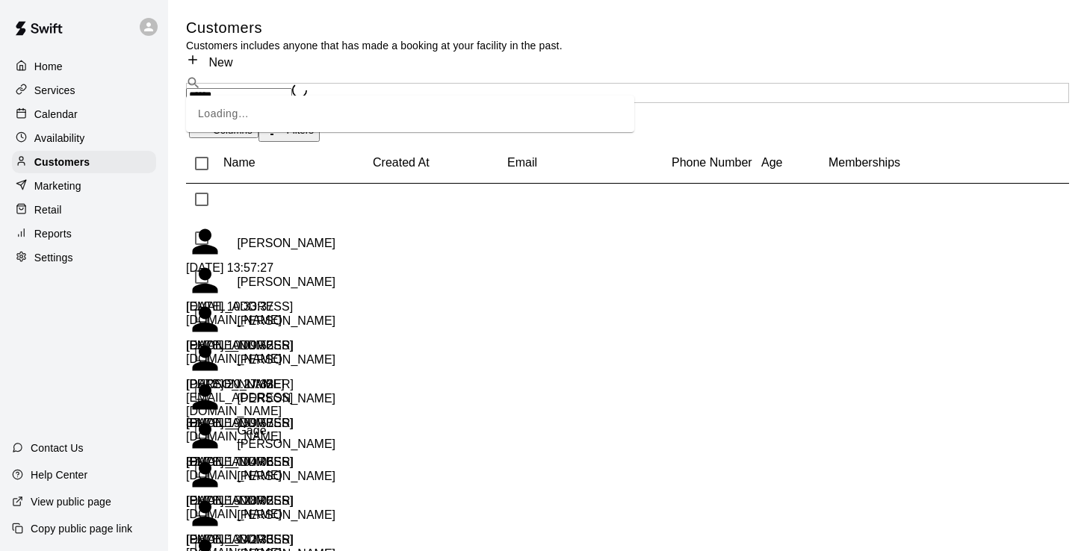
type input "*******"
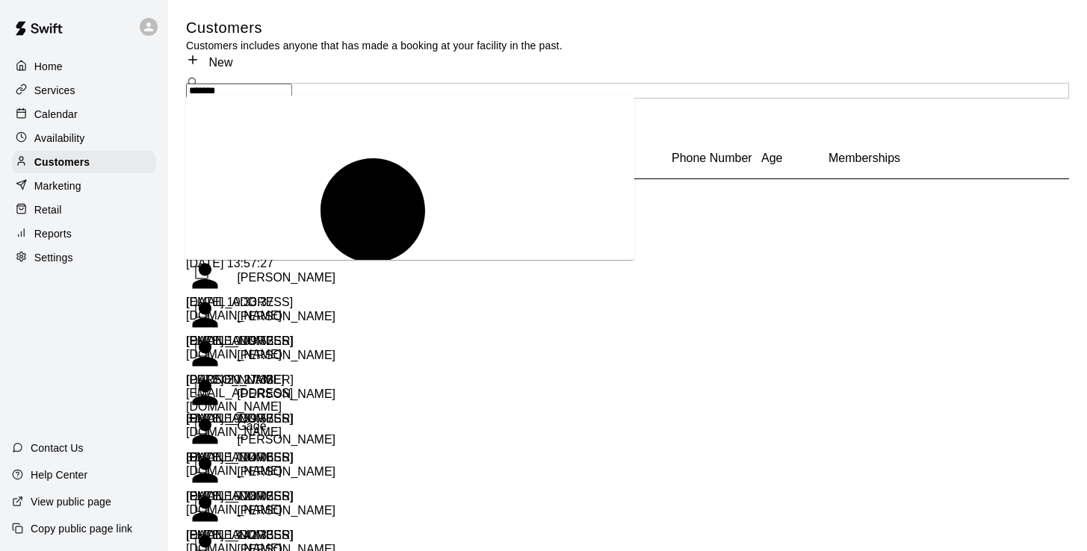
click at [256, 494] on span "ashliperkins11@gmail.com" at bounding box center [310, 500] width 189 height 12
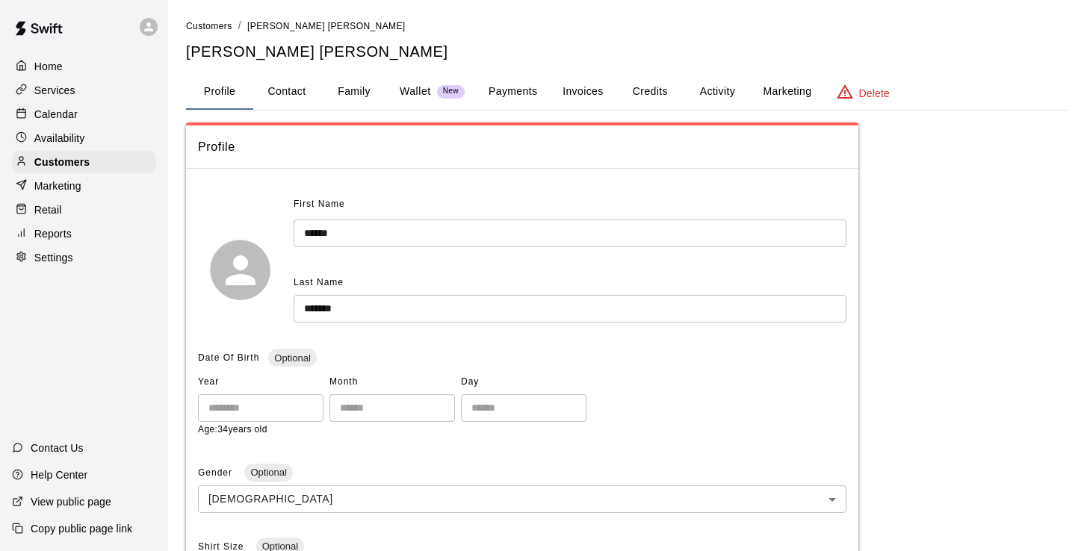
click at [597, 95] on button "Invoices" at bounding box center [582, 92] width 67 height 36
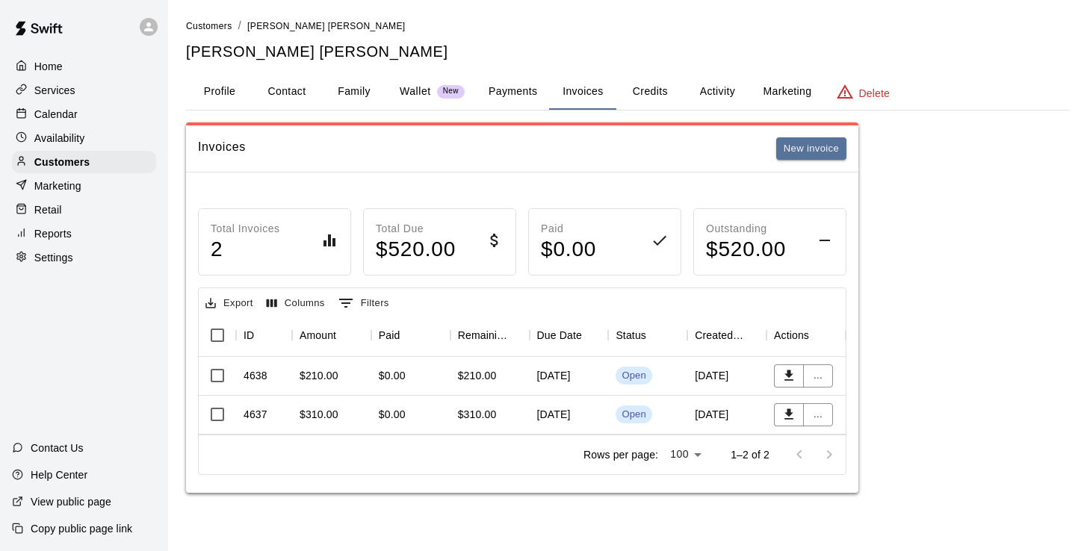
click at [506, 375] on div "$210.00" at bounding box center [489, 376] width 79 height 39
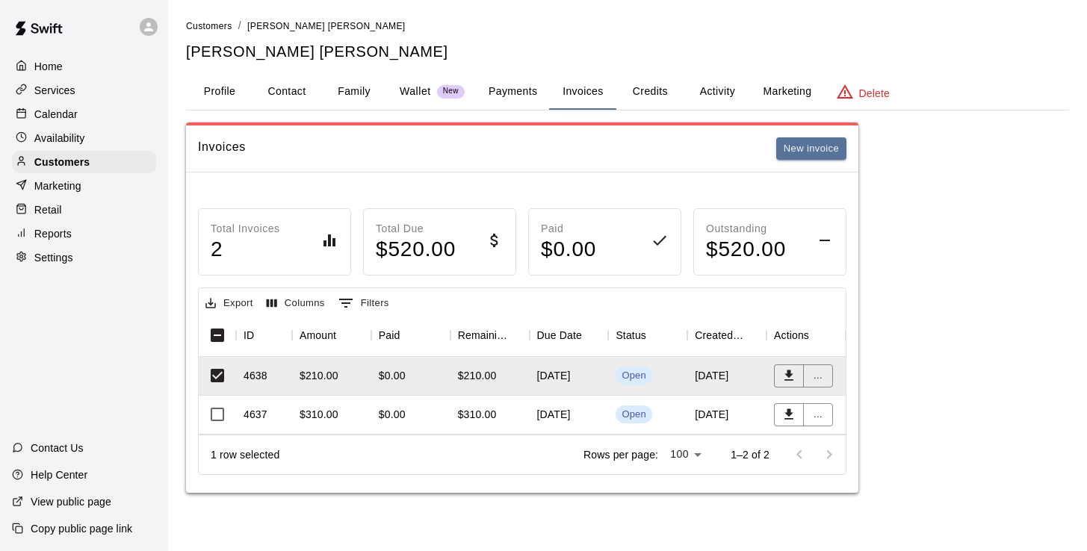
click at [491, 420] on div "$310.00" at bounding box center [477, 414] width 39 height 15
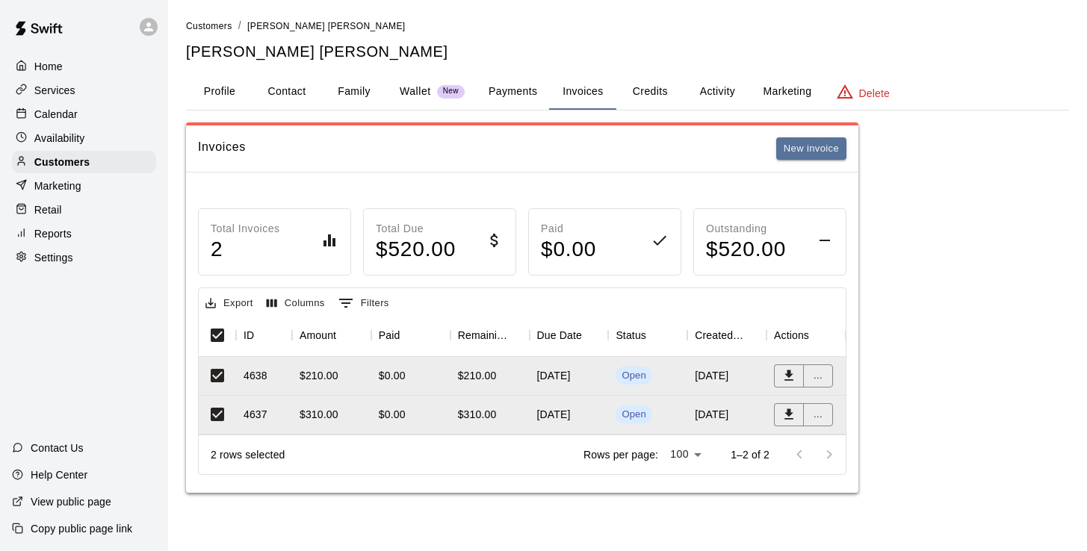
click at [67, 116] on p "Calendar" at bounding box center [55, 114] width 43 height 15
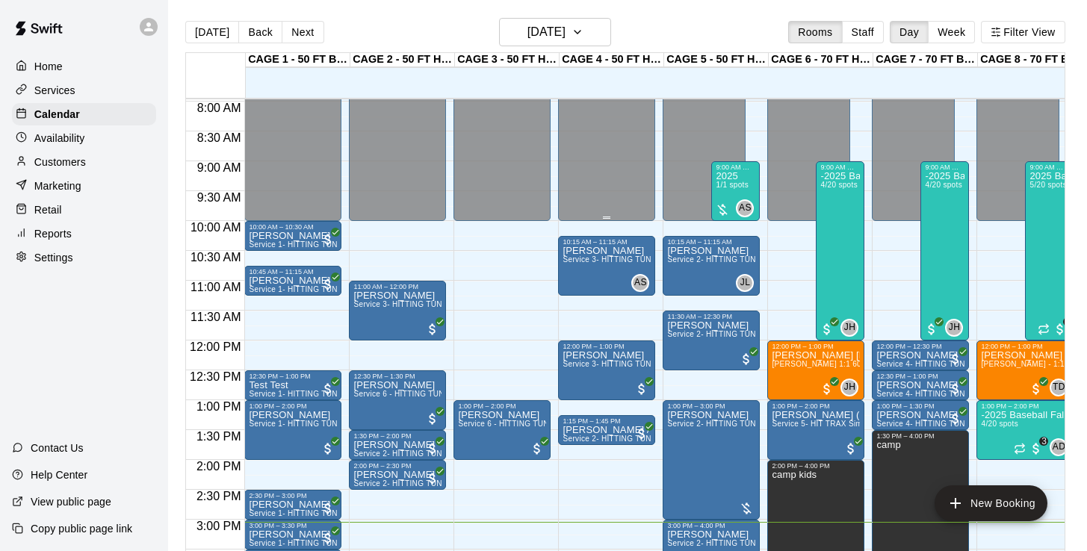
scroll to position [453, 0]
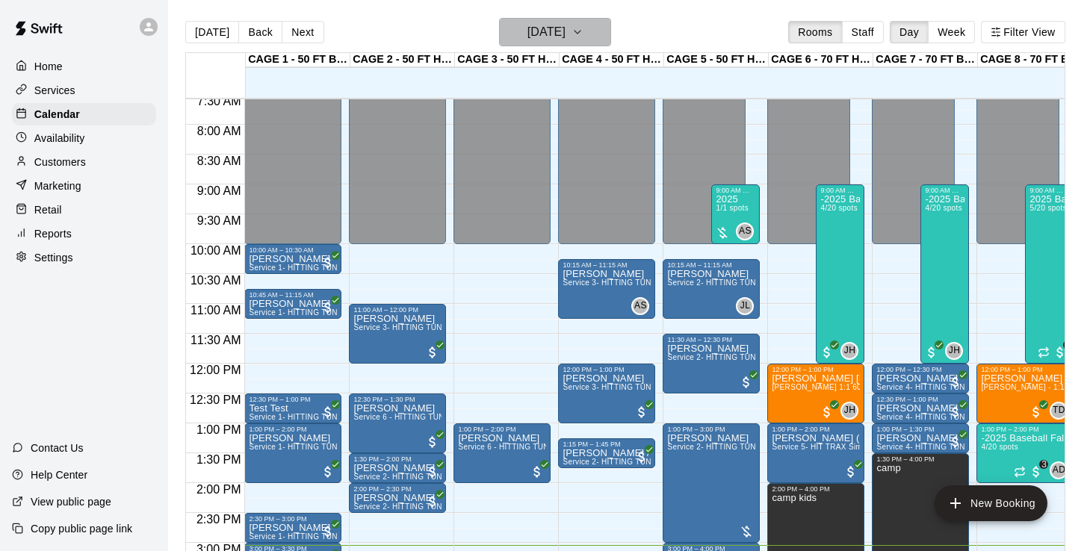
click at [565, 38] on h6 "Thursday Oct 09" at bounding box center [546, 32] width 38 height 21
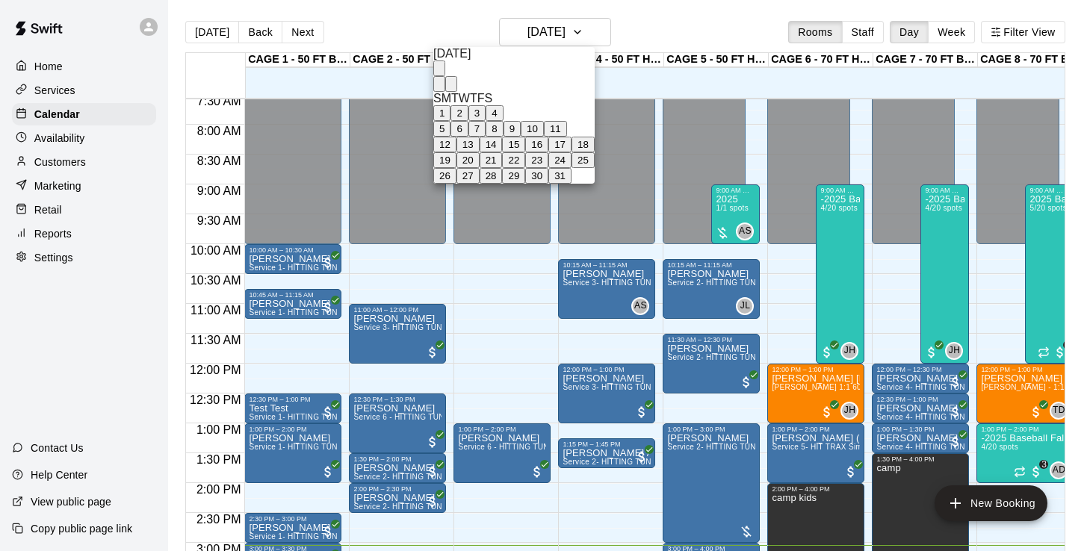
click at [479, 152] on button "13" at bounding box center [467, 145] width 23 height 16
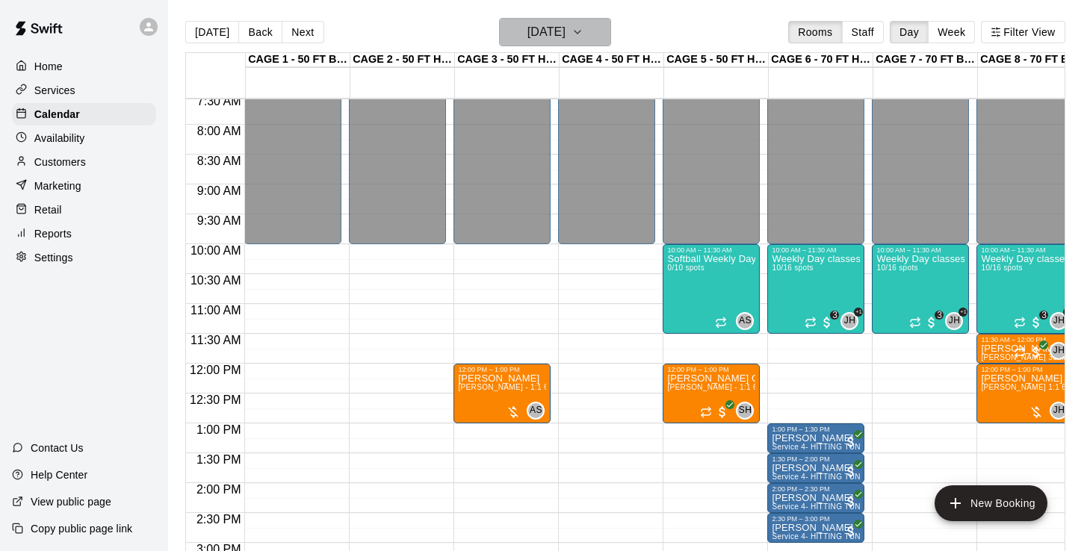
click at [547, 37] on h6 "Monday Oct 13" at bounding box center [546, 32] width 38 height 21
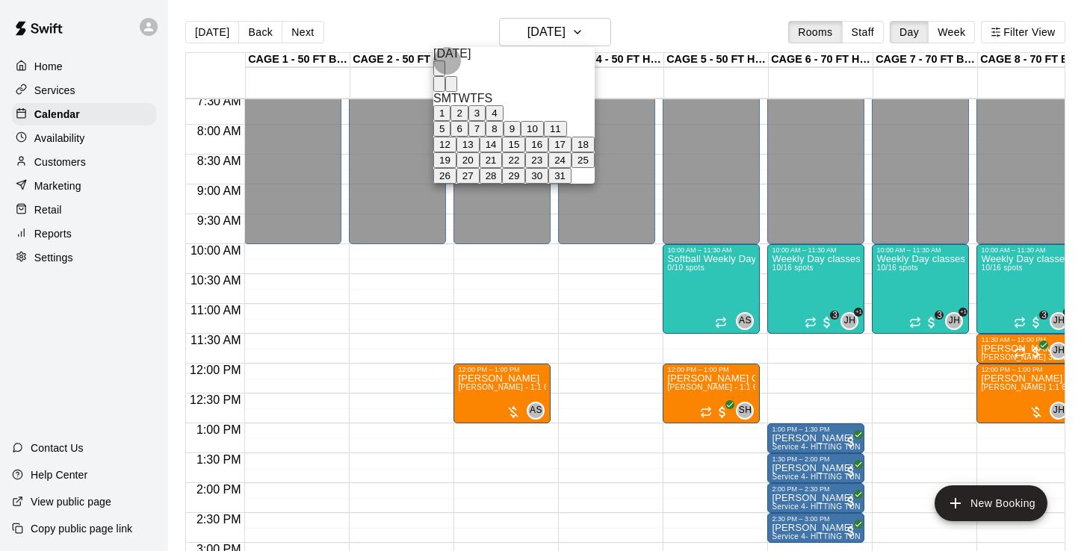
click at [525, 152] on button "15" at bounding box center [513, 145] width 23 height 16
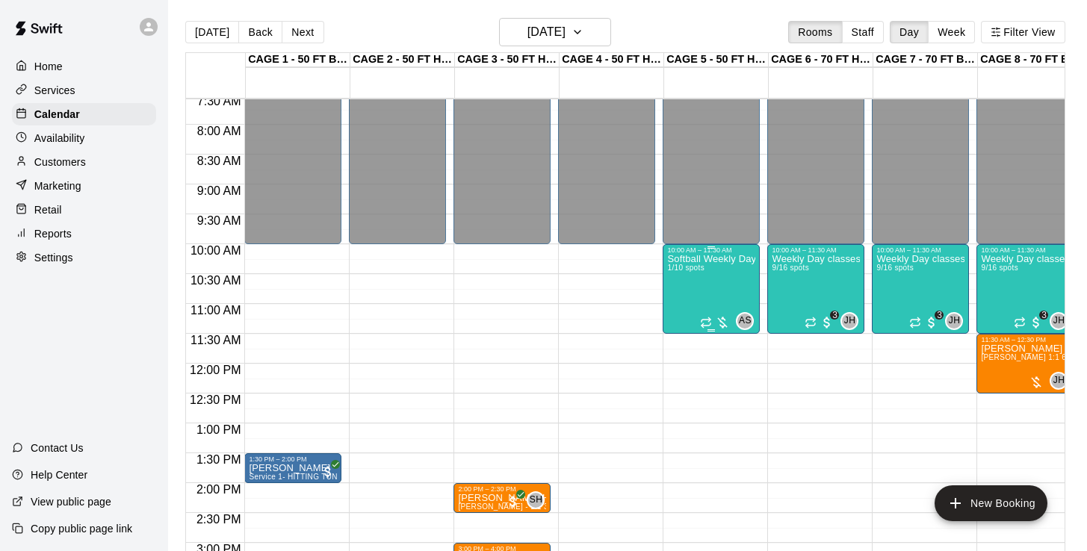
click at [718, 288] on div "Softball Weekly Day classes / Monday,Wednesday,Friday per week / 10:00-11:30 ( …" at bounding box center [711, 529] width 88 height 551
click at [680, 301] on img "edit" at bounding box center [682, 305] width 17 height 17
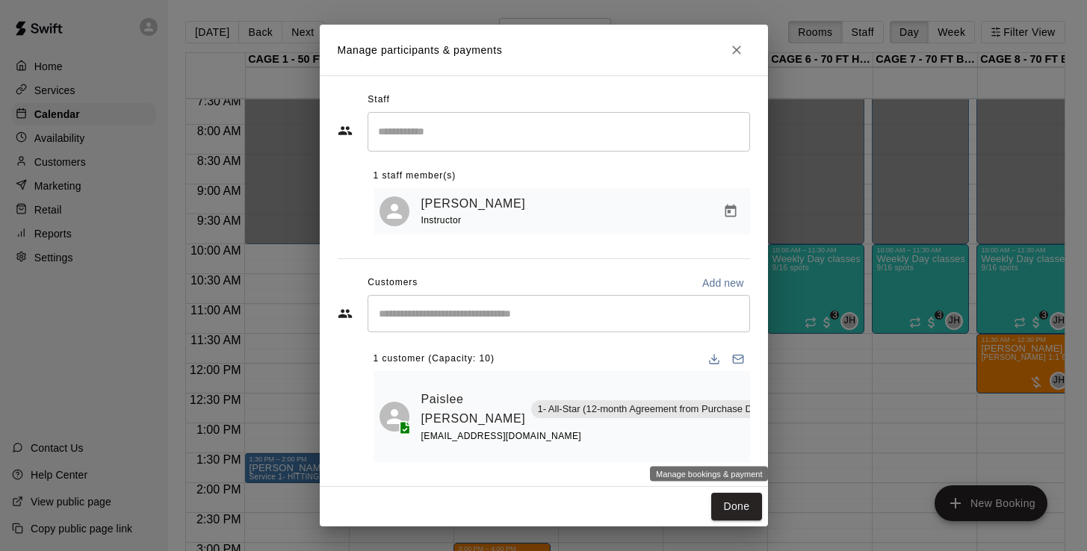
click at [780, 436] on icon "Manage bookings & payment" at bounding box center [787, 442] width 15 height 15
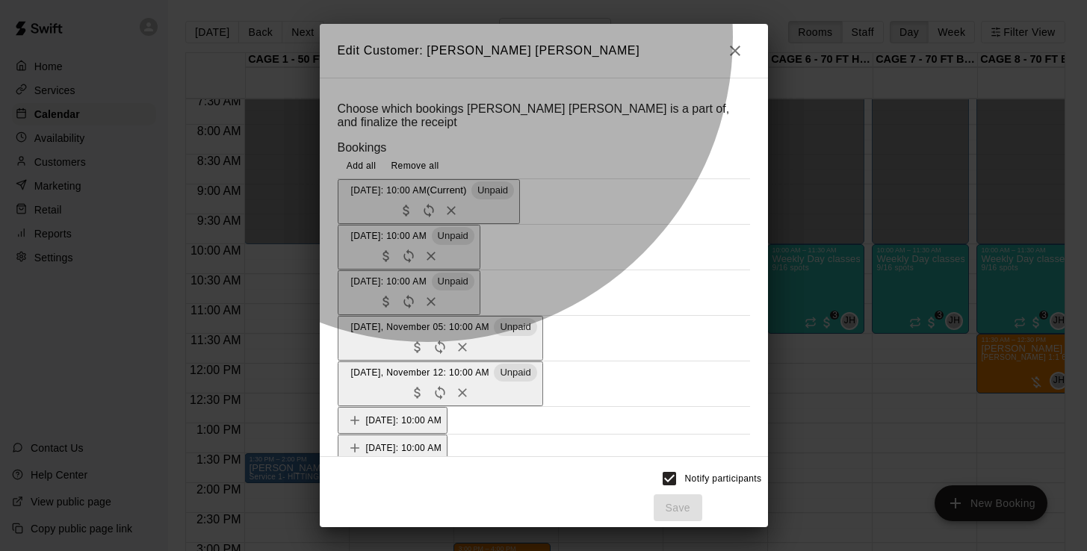
click at [427, 195] on span "Wednesday, October 15: 10:00 AM" at bounding box center [389, 189] width 76 height 10
click at [427, 230] on span "Wednesday, October 22: 10:00 AM" at bounding box center [389, 235] width 76 height 10
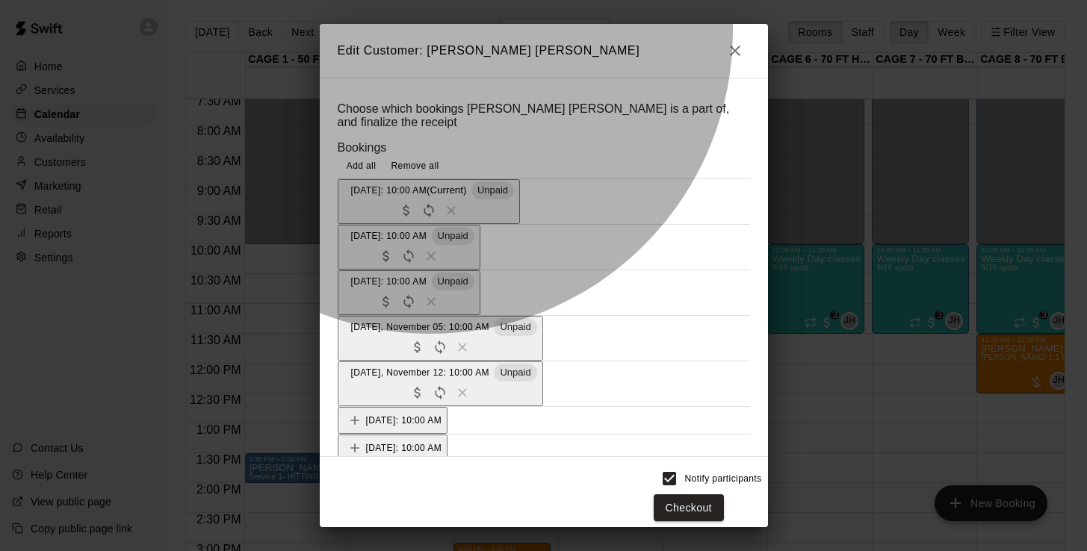
click at [427, 276] on span "Wednesday, October 29: 10:00 AM" at bounding box center [389, 281] width 76 height 10
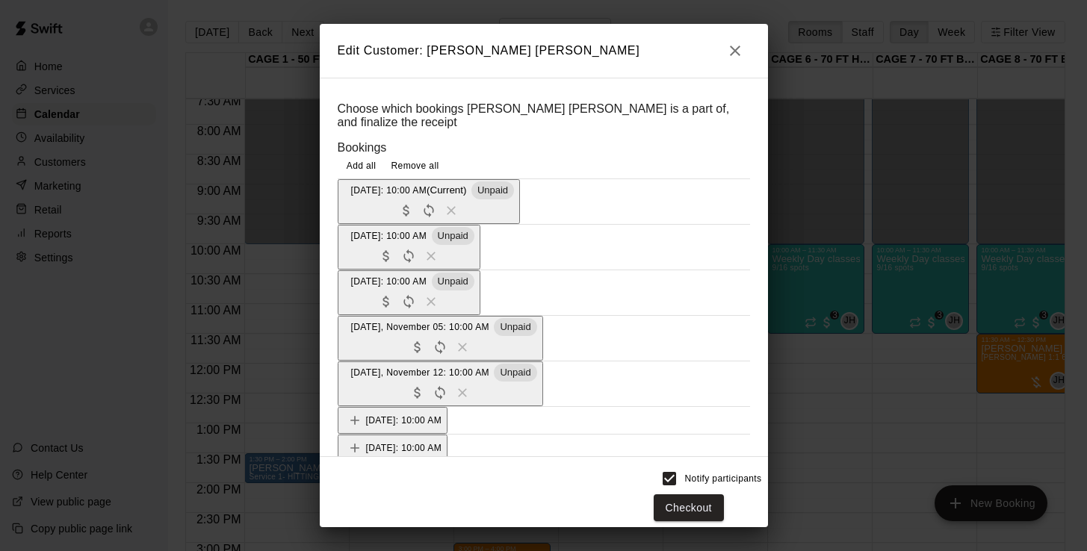
click at [453, 321] on span "Wednesday, November 05: 10:00 AM" at bounding box center [420, 326] width 138 height 10
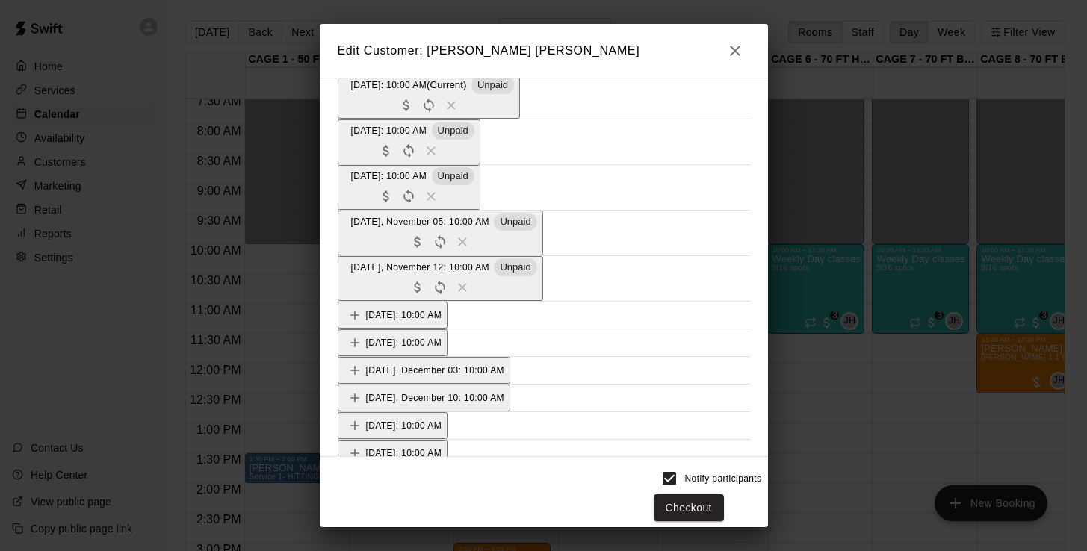
scroll to position [103, 0]
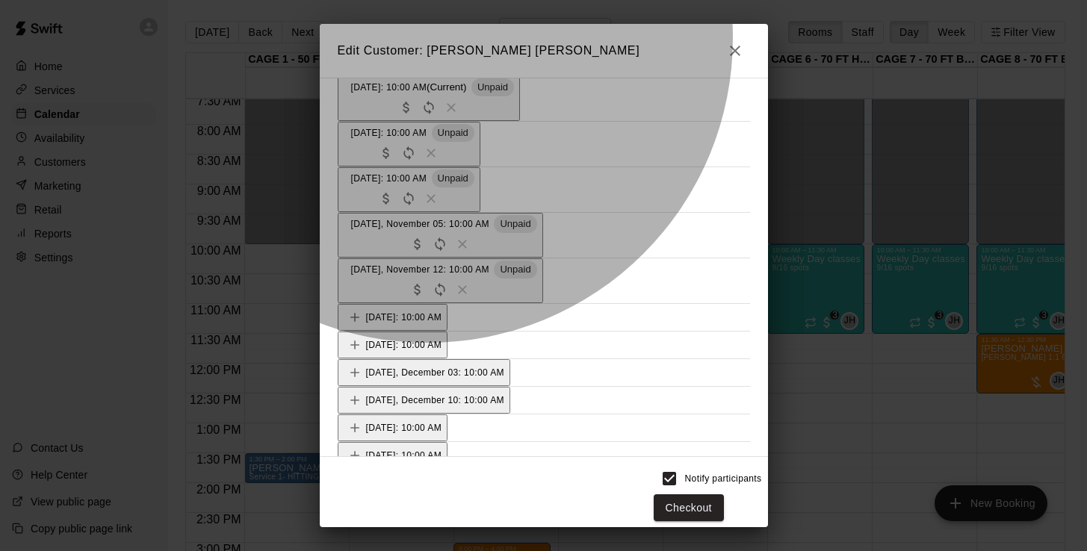
click at [445, 264] on span "Wednesday, November 12: 10:00 AM" at bounding box center [420, 269] width 138 height 10
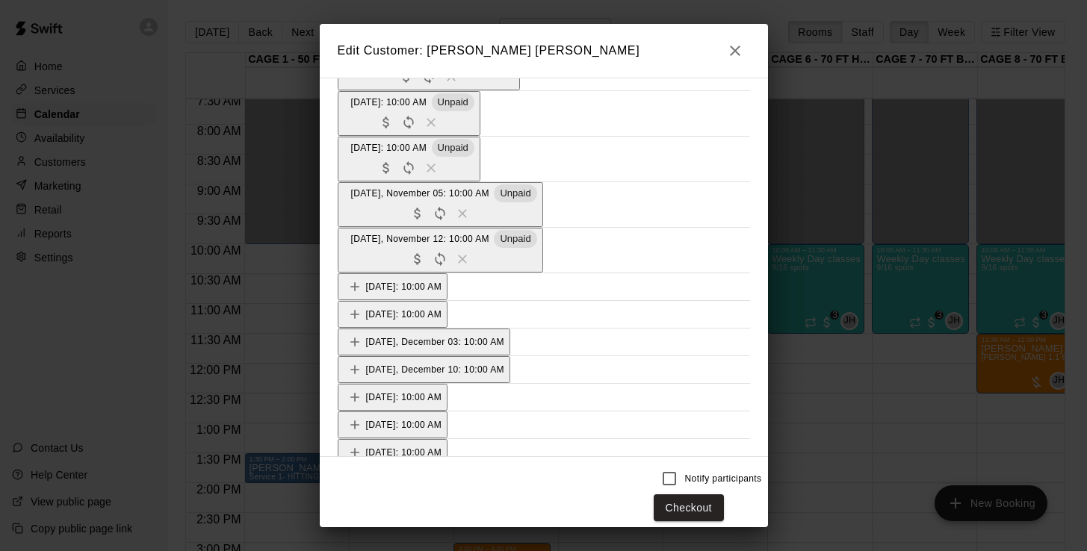
scroll to position [156, 0]
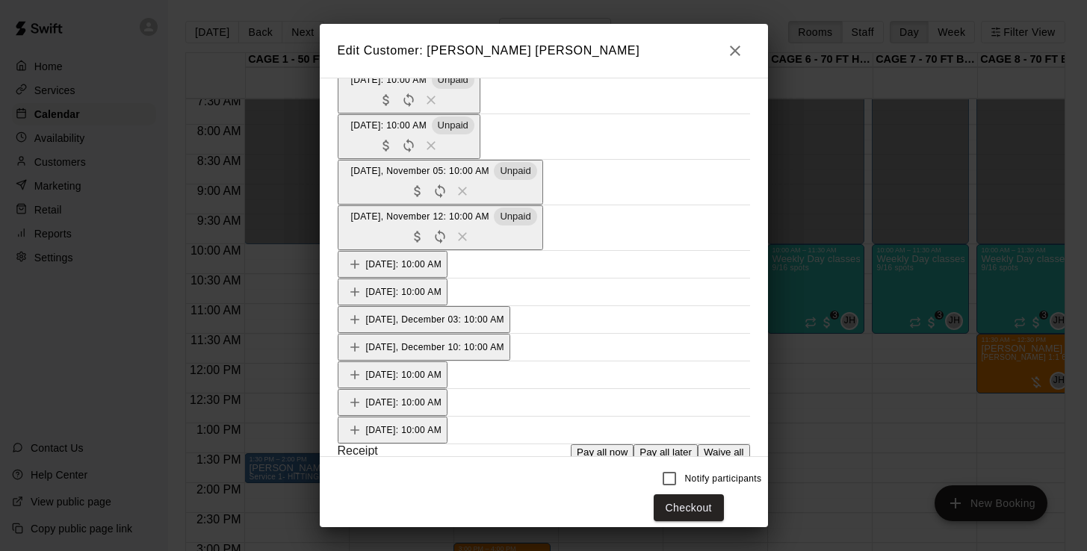
click at [726, 444] on button "Waive all" at bounding box center [724, 452] width 52 height 16
type input "*"
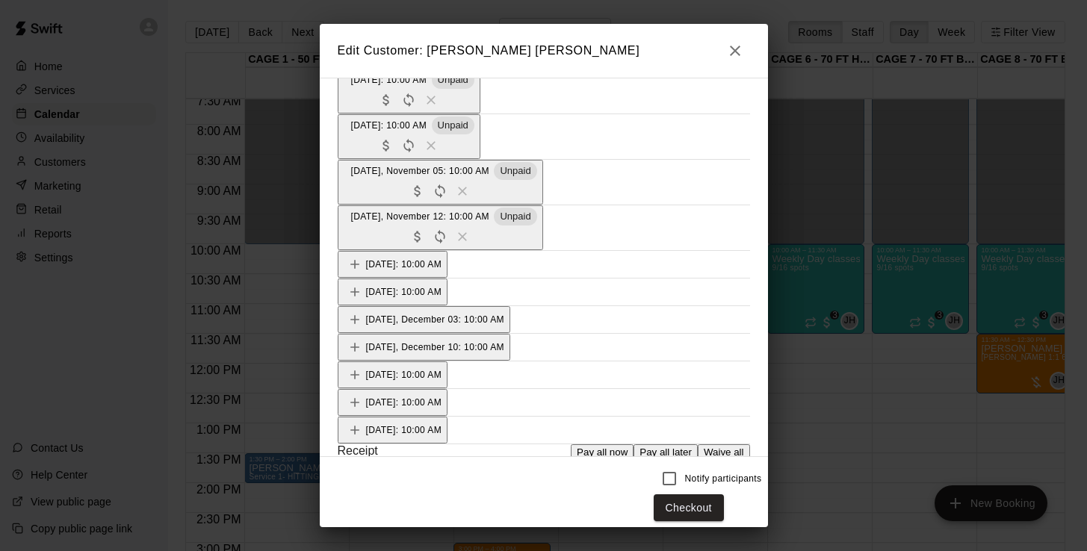
type input "*"
click at [703, 501] on button "Save" at bounding box center [677, 508] width 49 height 28
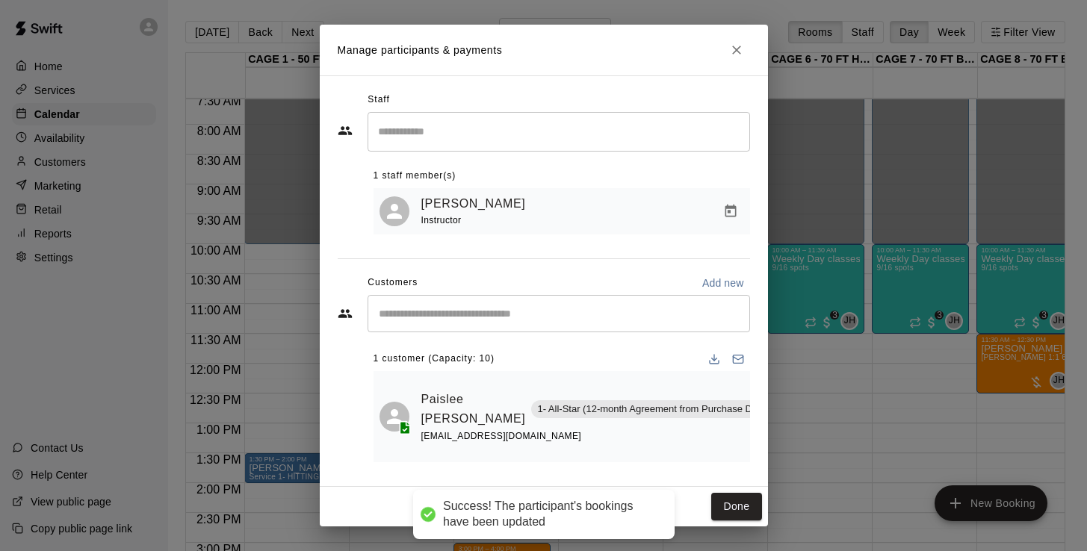
scroll to position [119, 0]
click at [745, 503] on button "Done" at bounding box center [736, 507] width 50 height 28
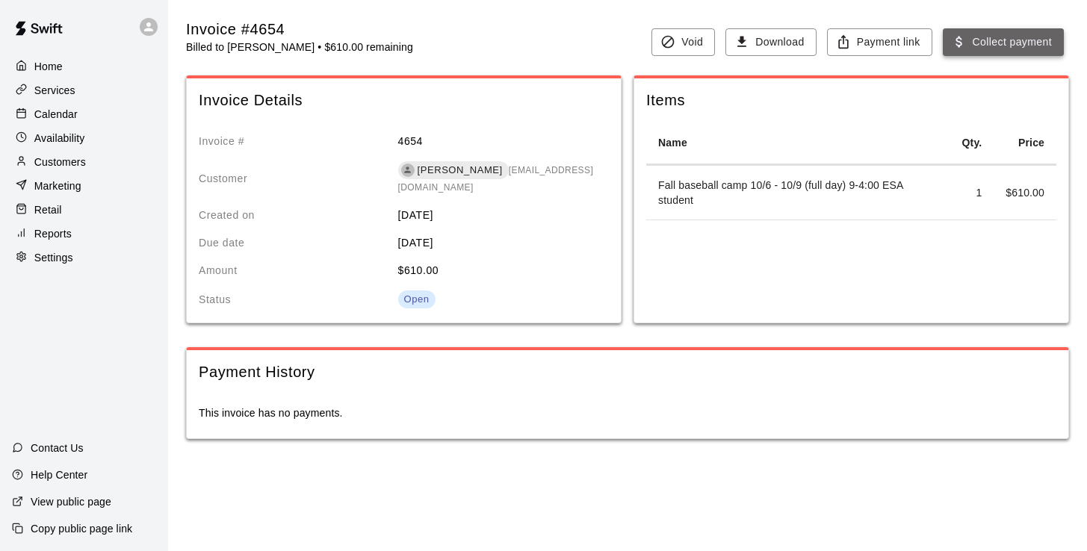
click at [993, 38] on button "Collect payment" at bounding box center [1003, 42] width 121 height 28
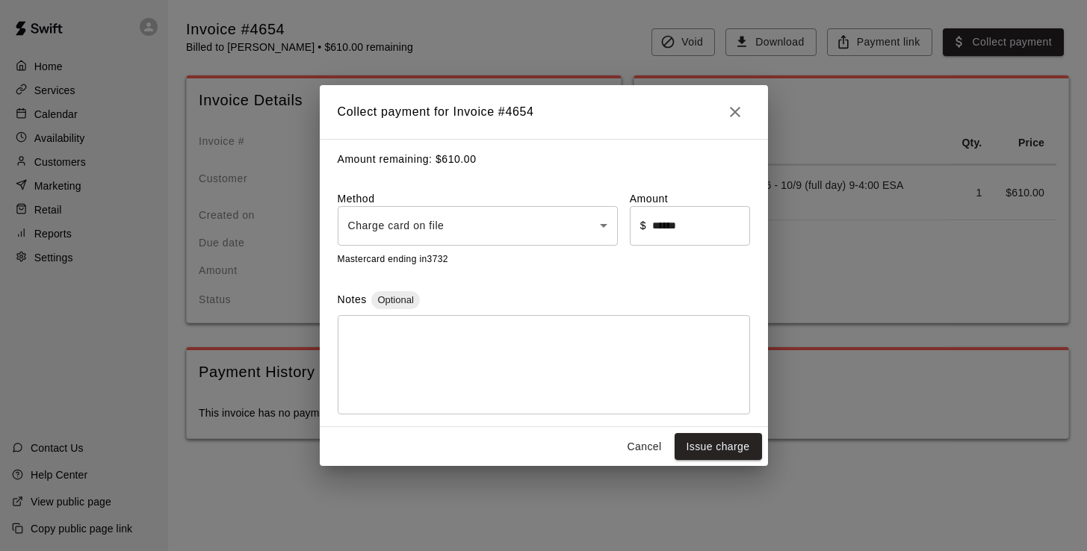
click at [432, 230] on body "Home Services Calendar Availability Customers Marketing Retail Reports Settings…" at bounding box center [543, 234] width 1087 height 469
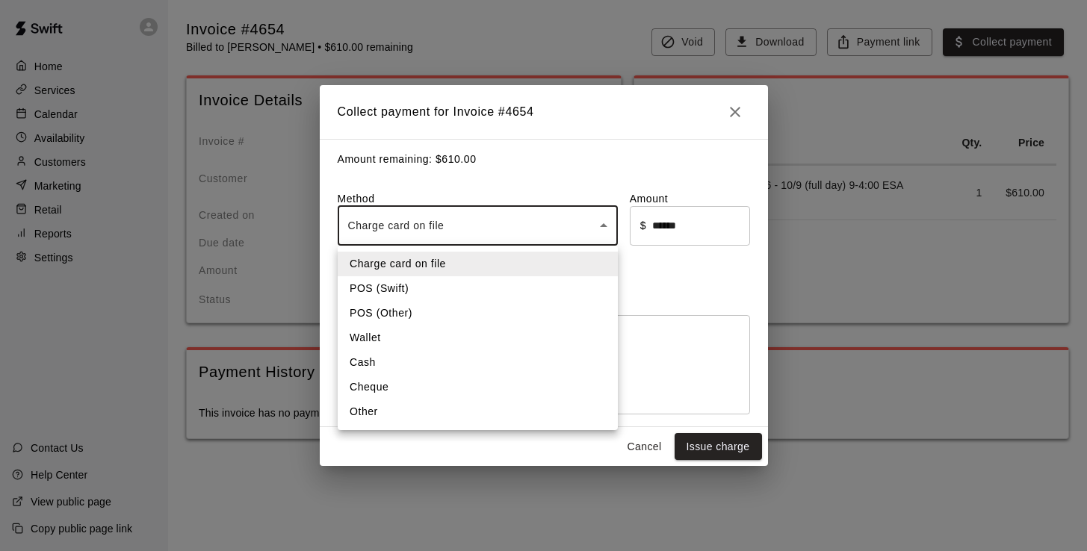
click at [385, 405] on li "Other" at bounding box center [478, 412] width 280 height 25
type input "*****"
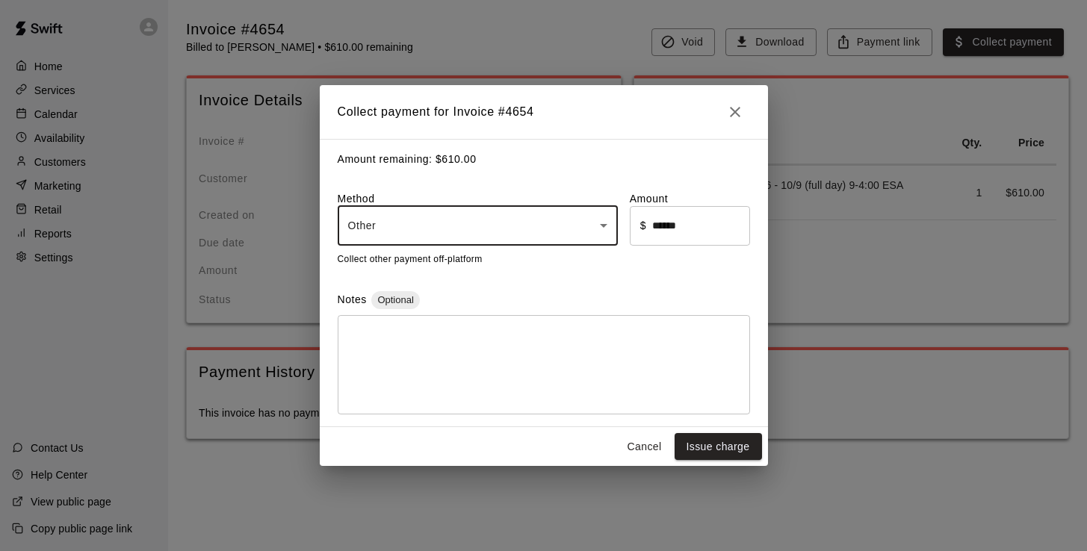
click at [420, 344] on textarea at bounding box center [543, 364] width 391 height 75
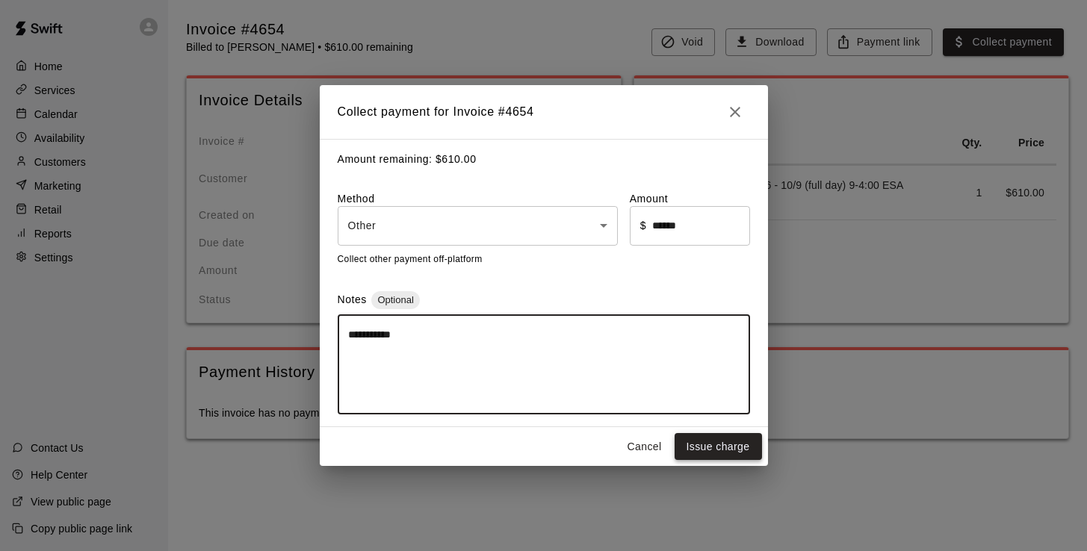
type textarea "**********"
click at [732, 450] on button "Issue charge" at bounding box center [717, 447] width 87 height 28
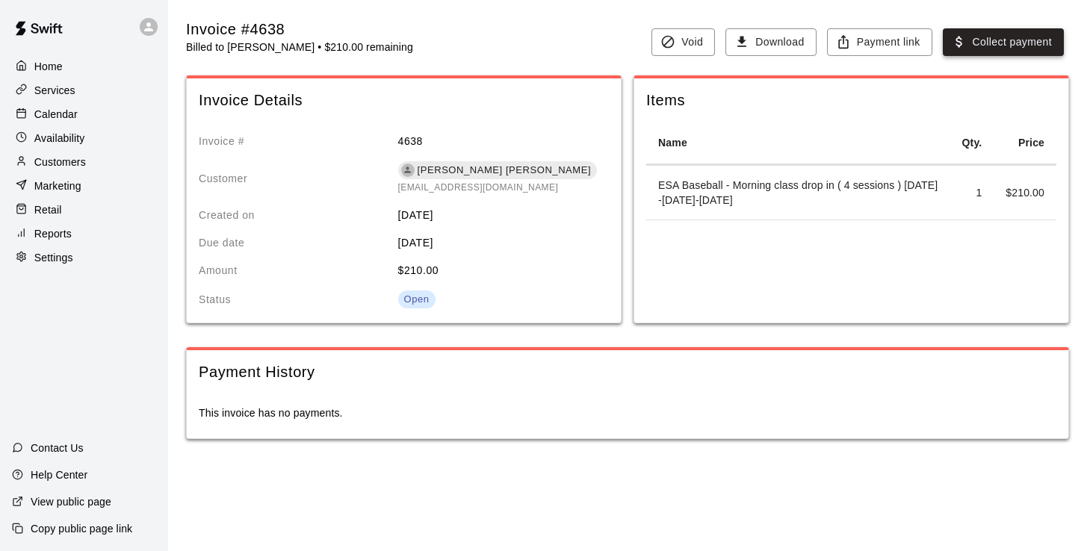
click at [990, 40] on button "Collect payment" at bounding box center [1003, 42] width 121 height 28
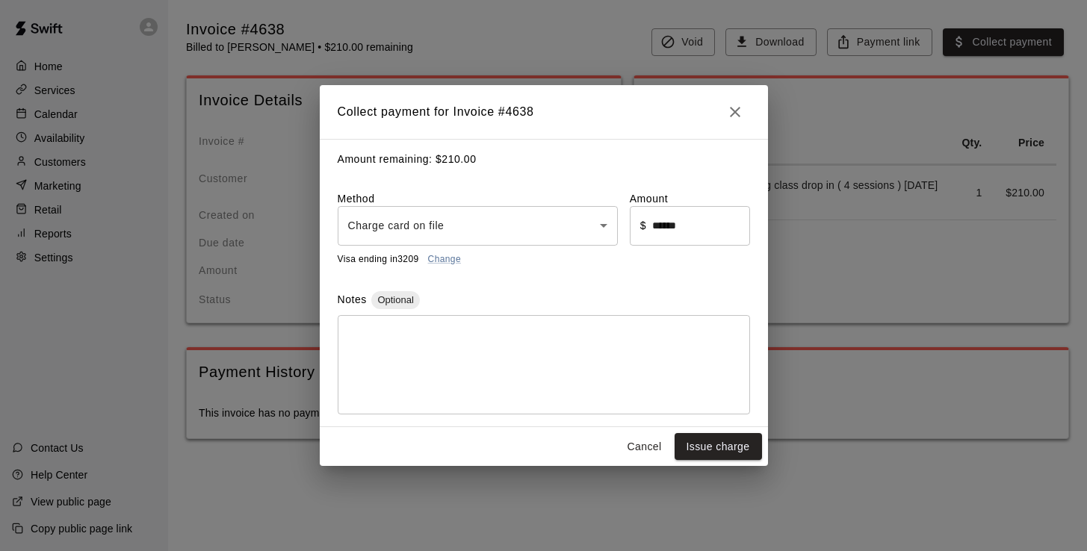
click at [482, 216] on body "Home Services Calendar Availability Customers Marketing Retail Reports Settings…" at bounding box center [543, 234] width 1087 height 469
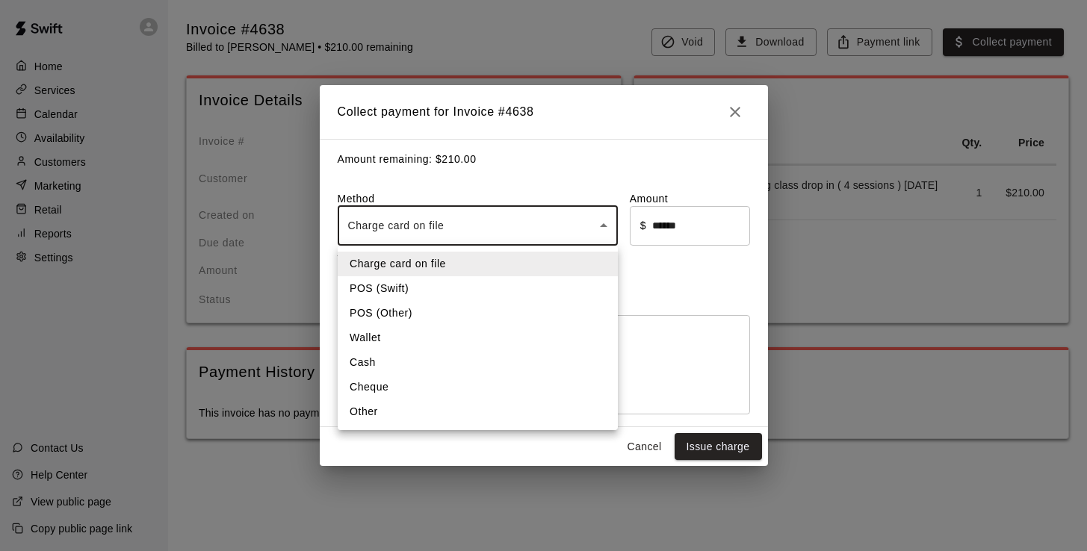
click at [429, 405] on li "Other" at bounding box center [478, 412] width 280 height 25
type input "*****"
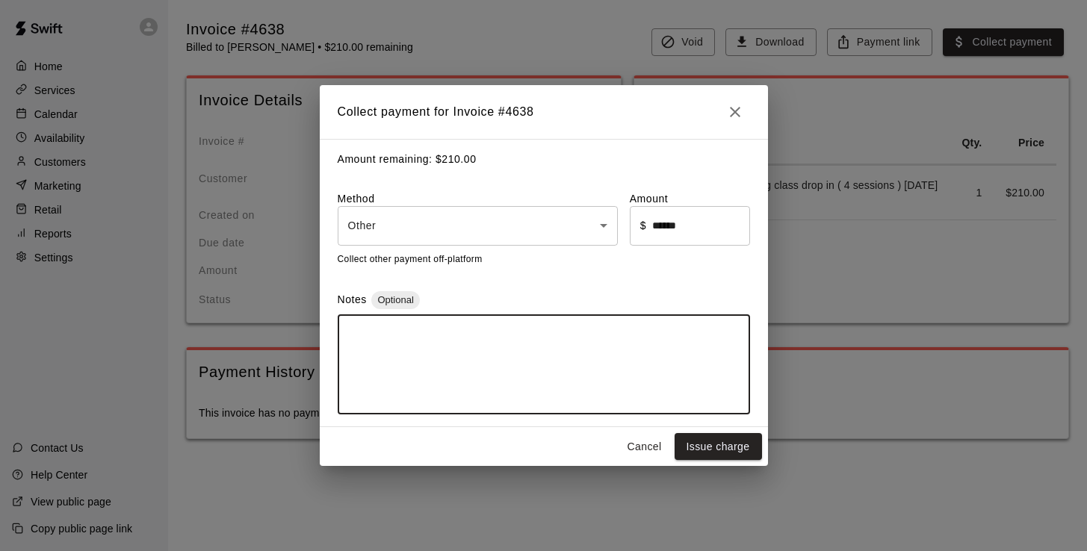
click at [456, 347] on textarea at bounding box center [543, 364] width 391 height 75
type textarea "**********"
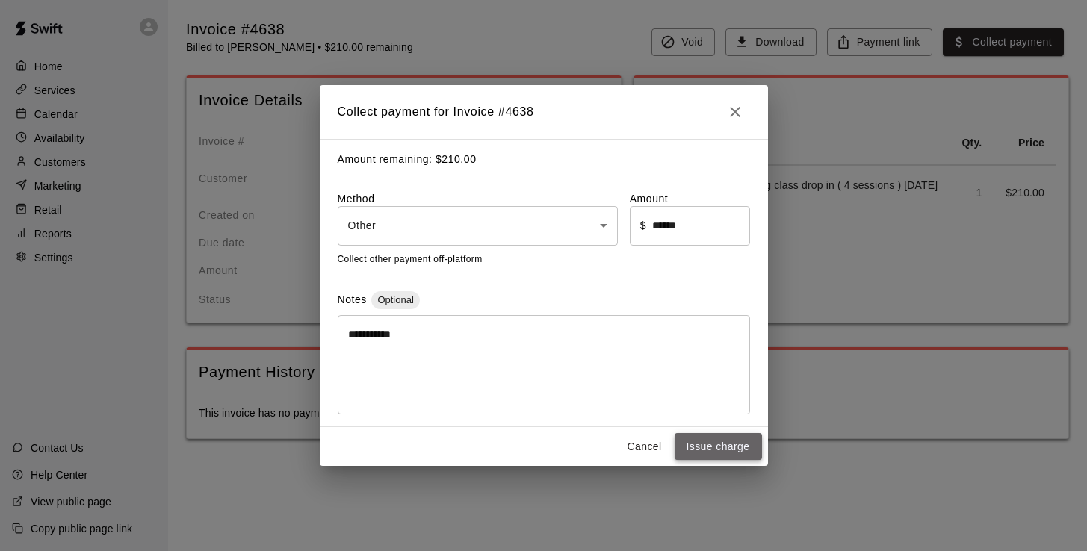
click at [729, 447] on button "Issue charge" at bounding box center [717, 447] width 87 height 28
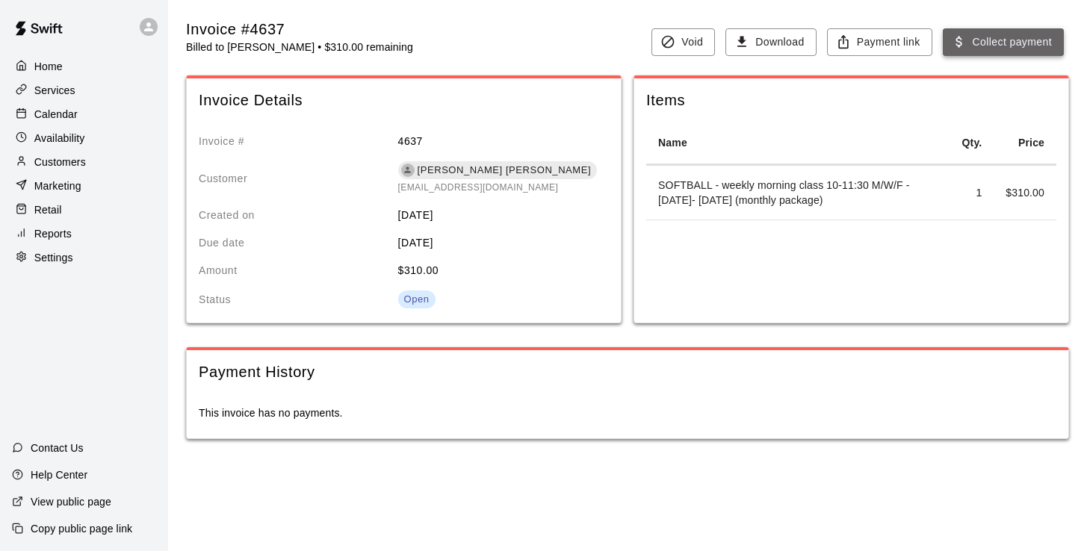
click at [983, 40] on button "Collect payment" at bounding box center [1003, 42] width 121 height 28
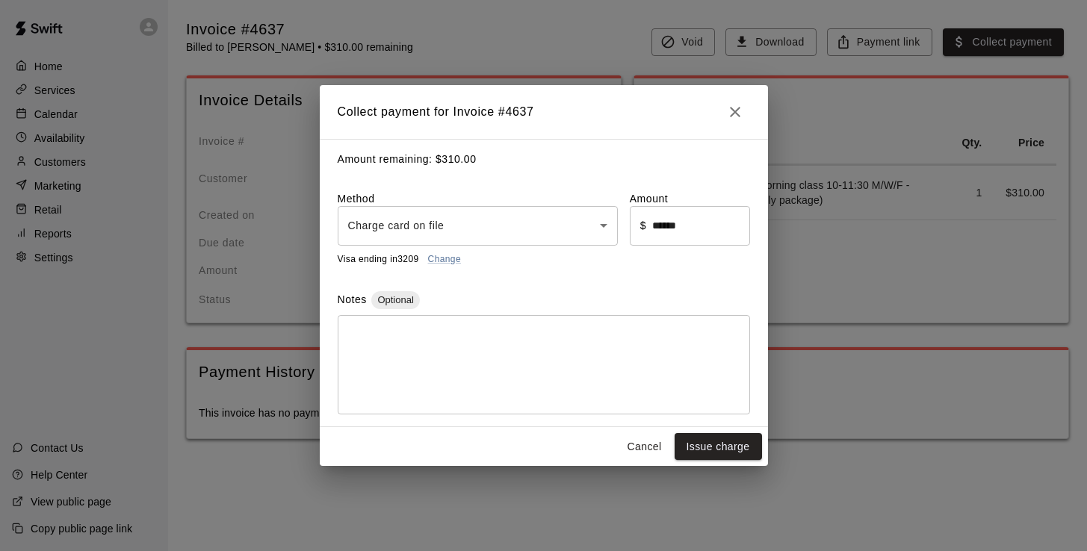
click at [479, 233] on body "Home Services Calendar Availability Customers Marketing Retail Reports Settings…" at bounding box center [543, 234] width 1087 height 469
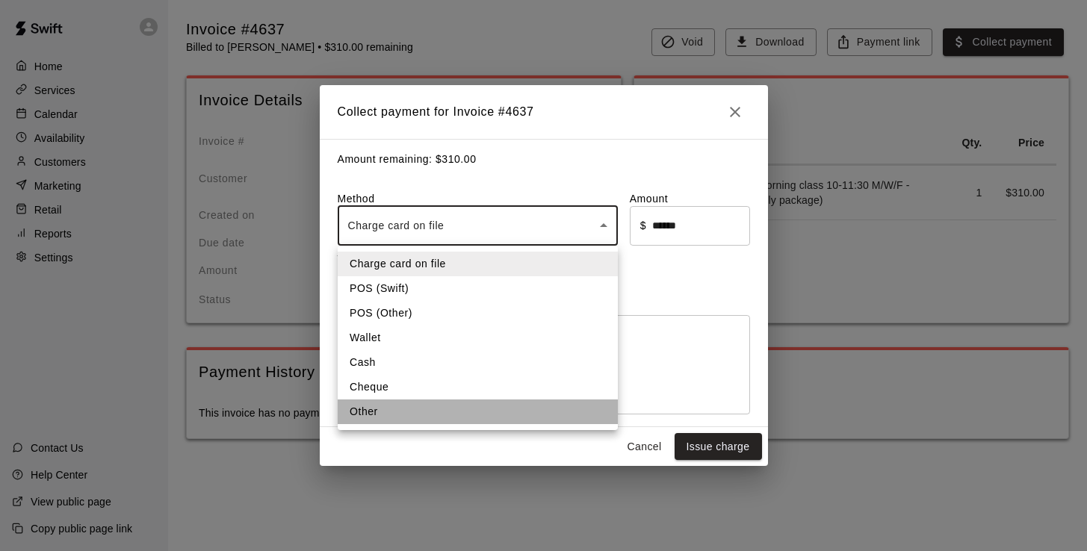
click at [407, 410] on li "Other" at bounding box center [478, 412] width 280 height 25
type input "*****"
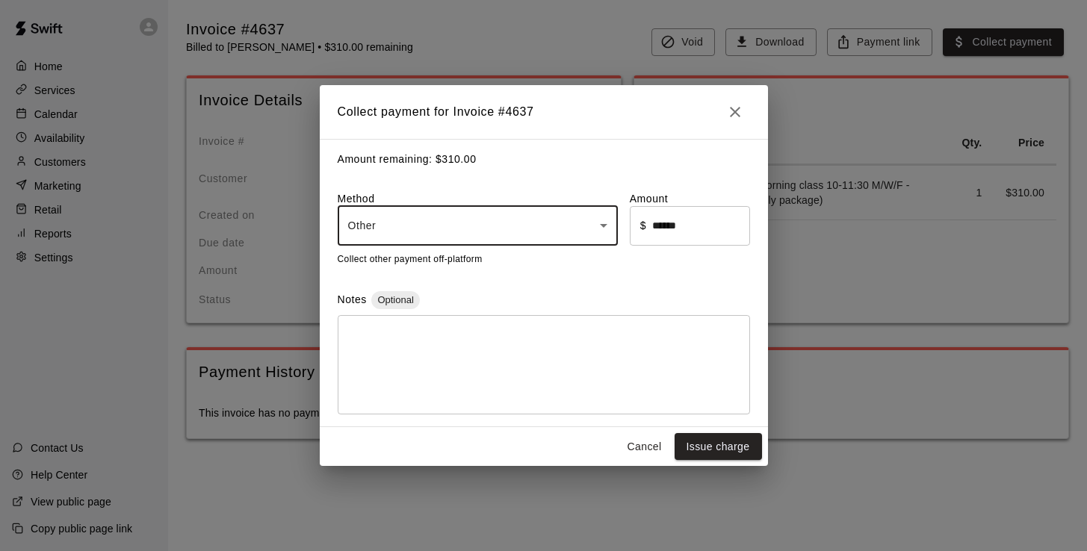
click at [444, 341] on textarea at bounding box center [543, 364] width 391 height 75
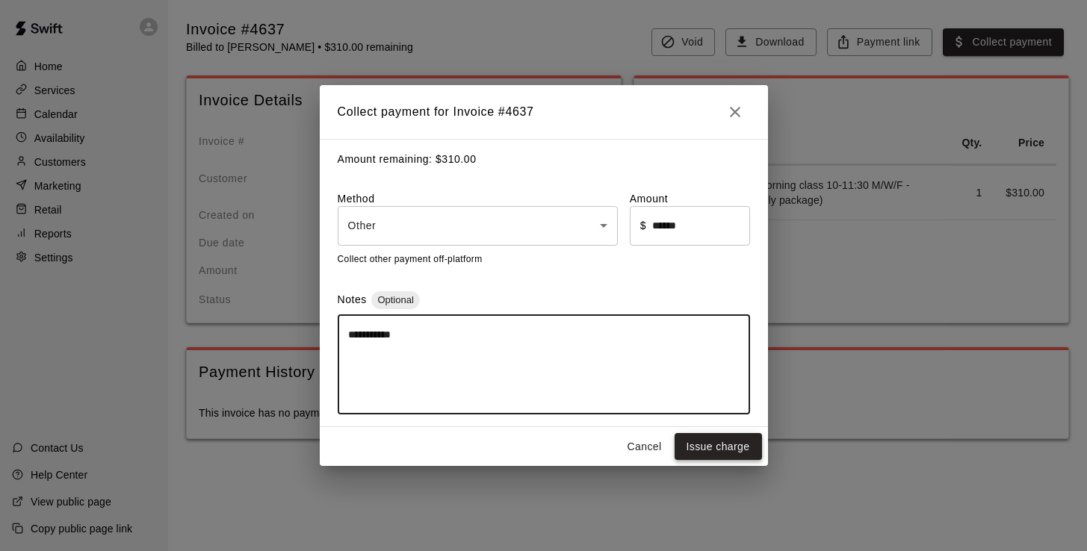
type textarea "**********"
click at [707, 446] on button "Issue charge" at bounding box center [717, 447] width 87 height 28
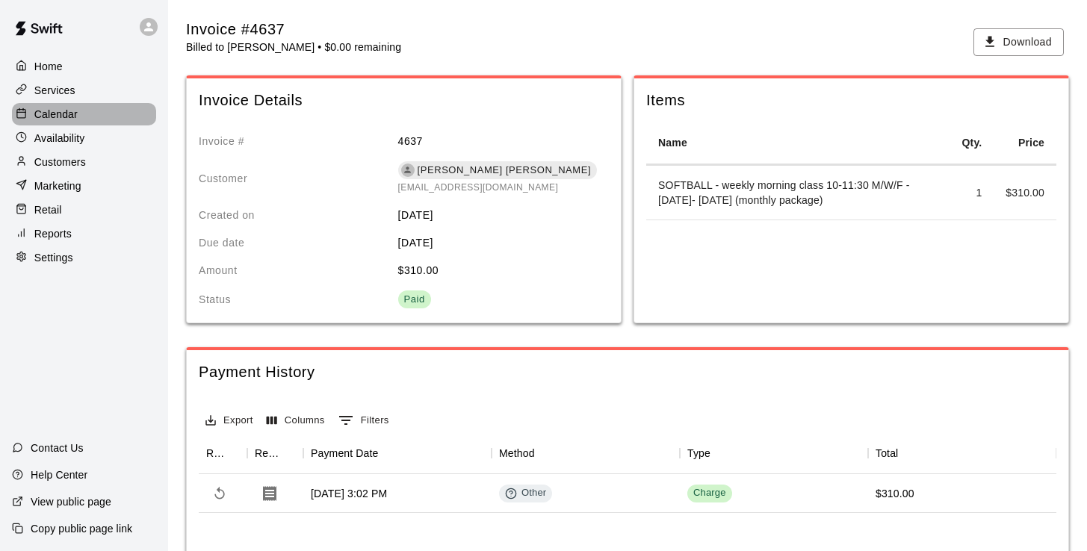
click at [55, 110] on p "Calendar" at bounding box center [55, 114] width 43 height 15
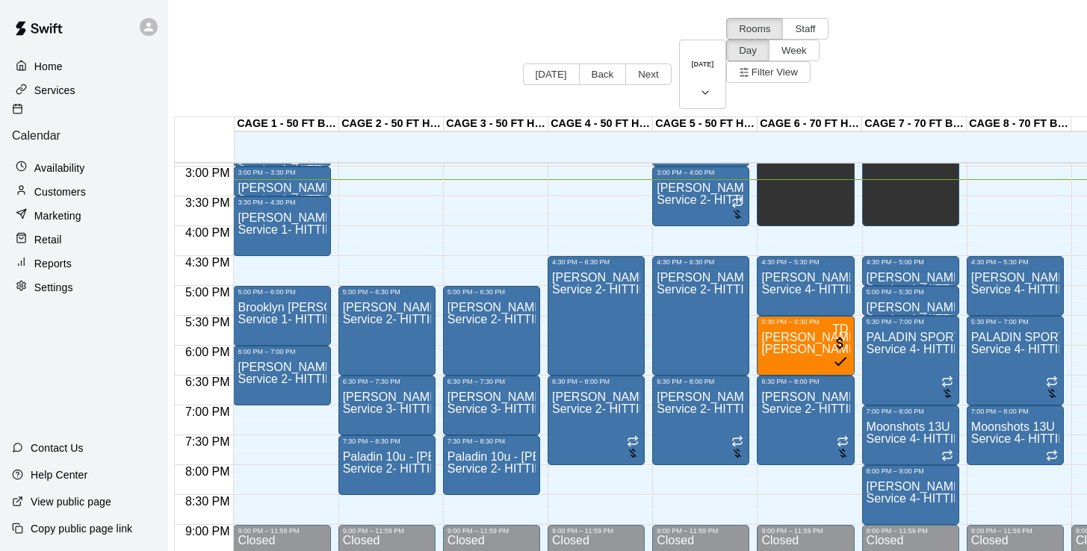
scroll to position [891, 0]
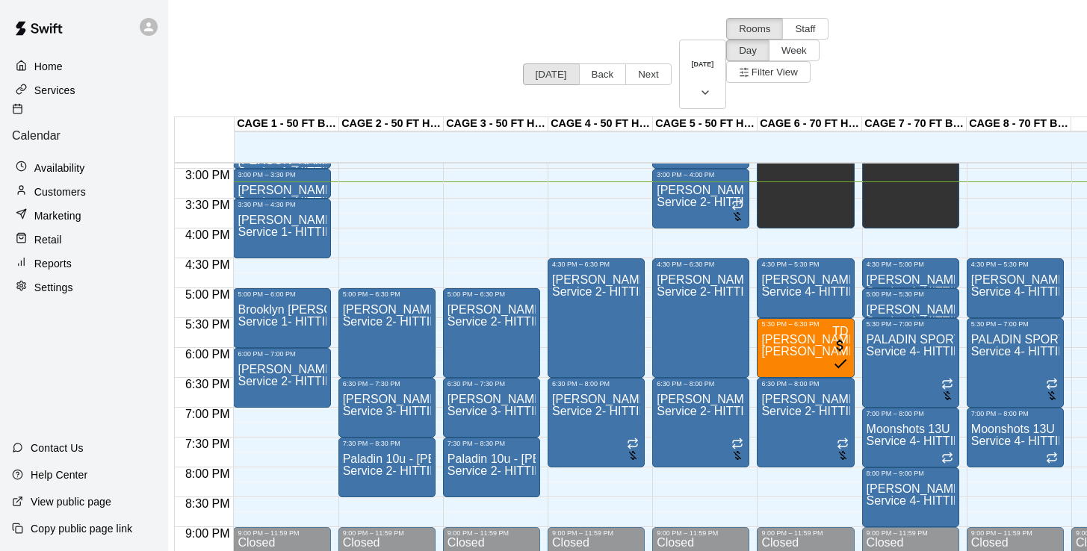
click at [523, 63] on button "Today" at bounding box center [551, 74] width 57 height 22
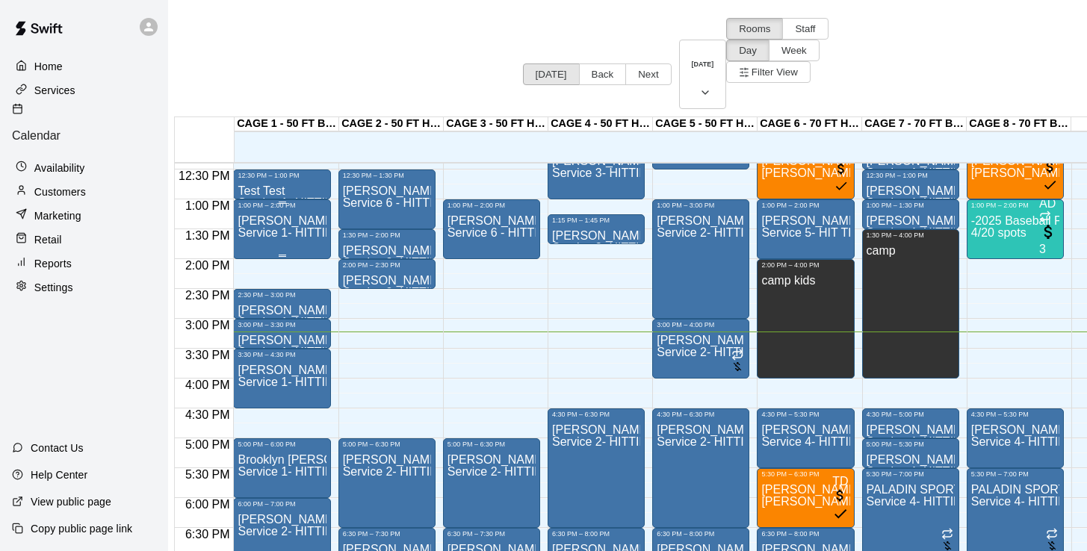
scroll to position [749, 0]
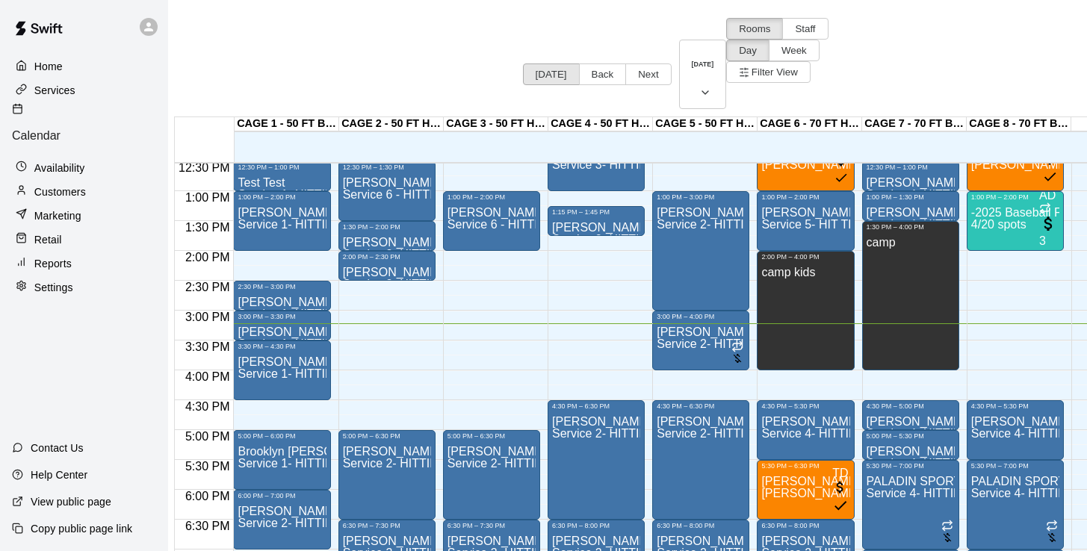
click at [523, 63] on button "Today" at bounding box center [551, 74] width 57 height 22
click at [61, 67] on p "Home" at bounding box center [48, 66] width 28 height 15
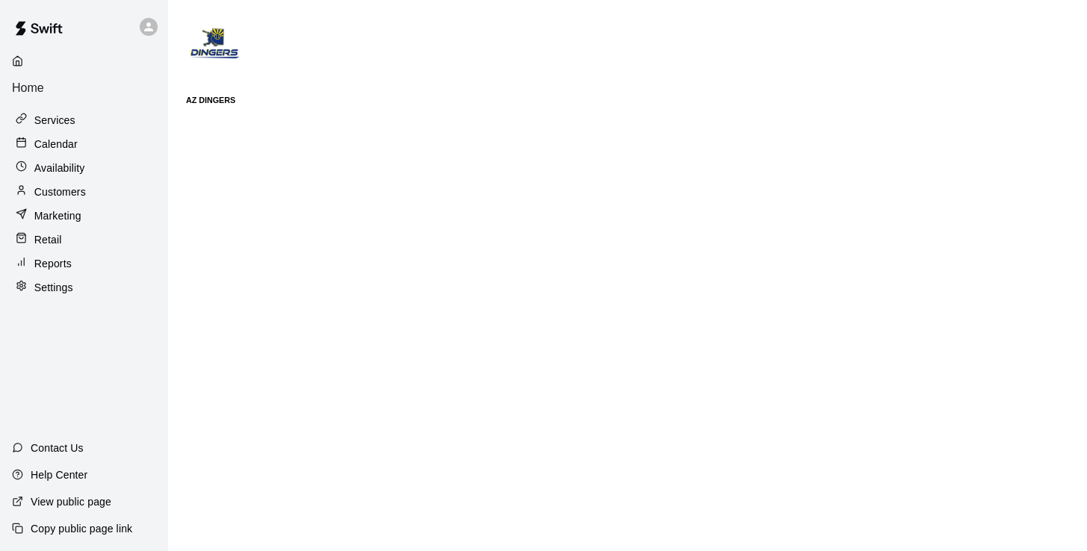
click at [60, 137] on p "Calendar" at bounding box center [55, 144] width 43 height 15
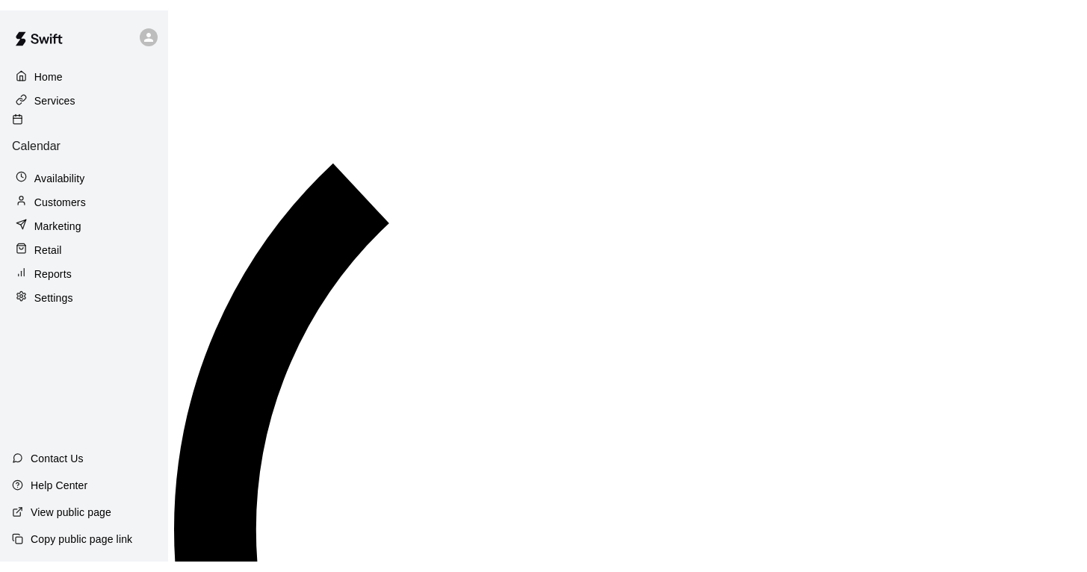
scroll to position [910, 0]
